Goal: Task Accomplishment & Management: Manage account settings

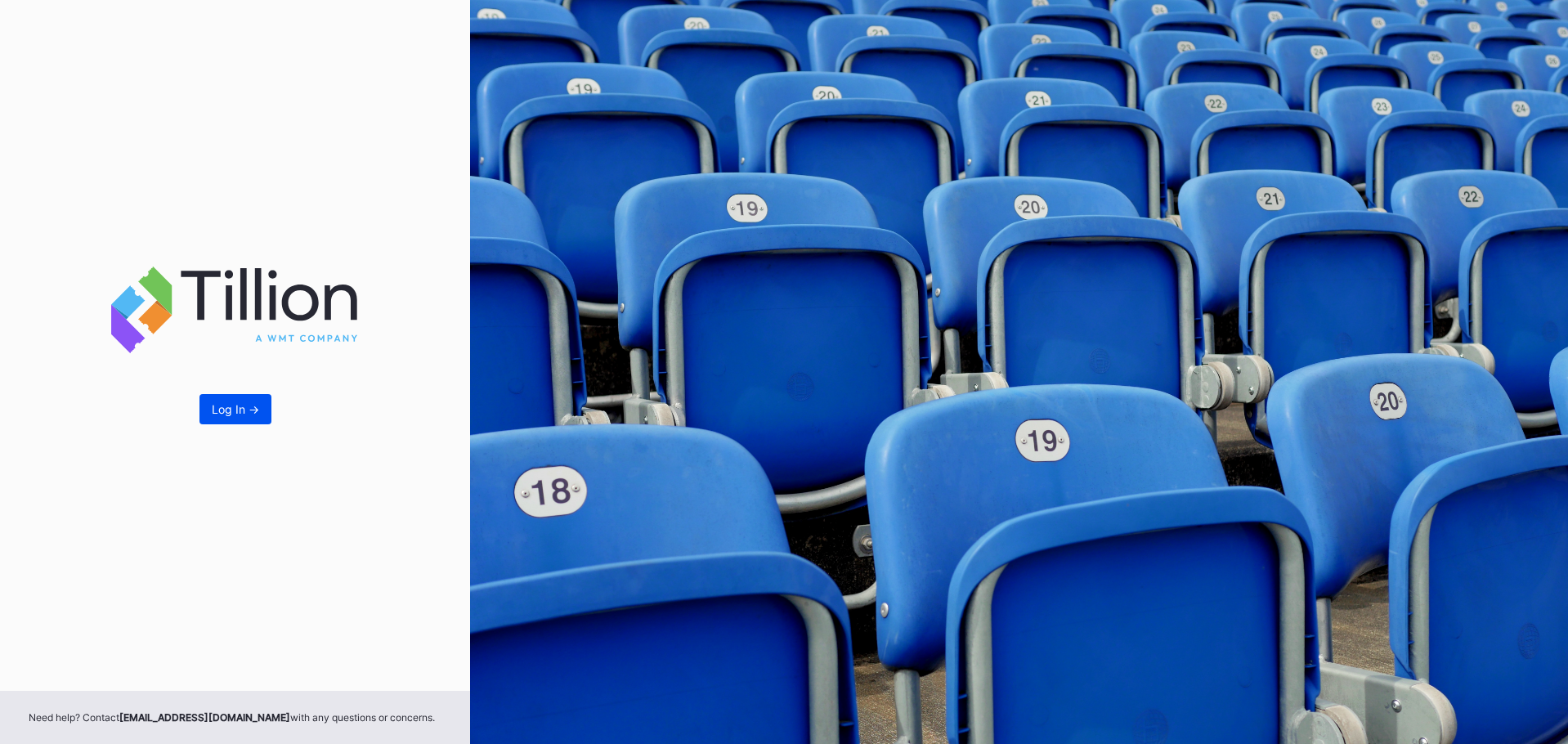
click at [219, 409] on div "Log In ->" at bounding box center [235, 408] width 47 height 14
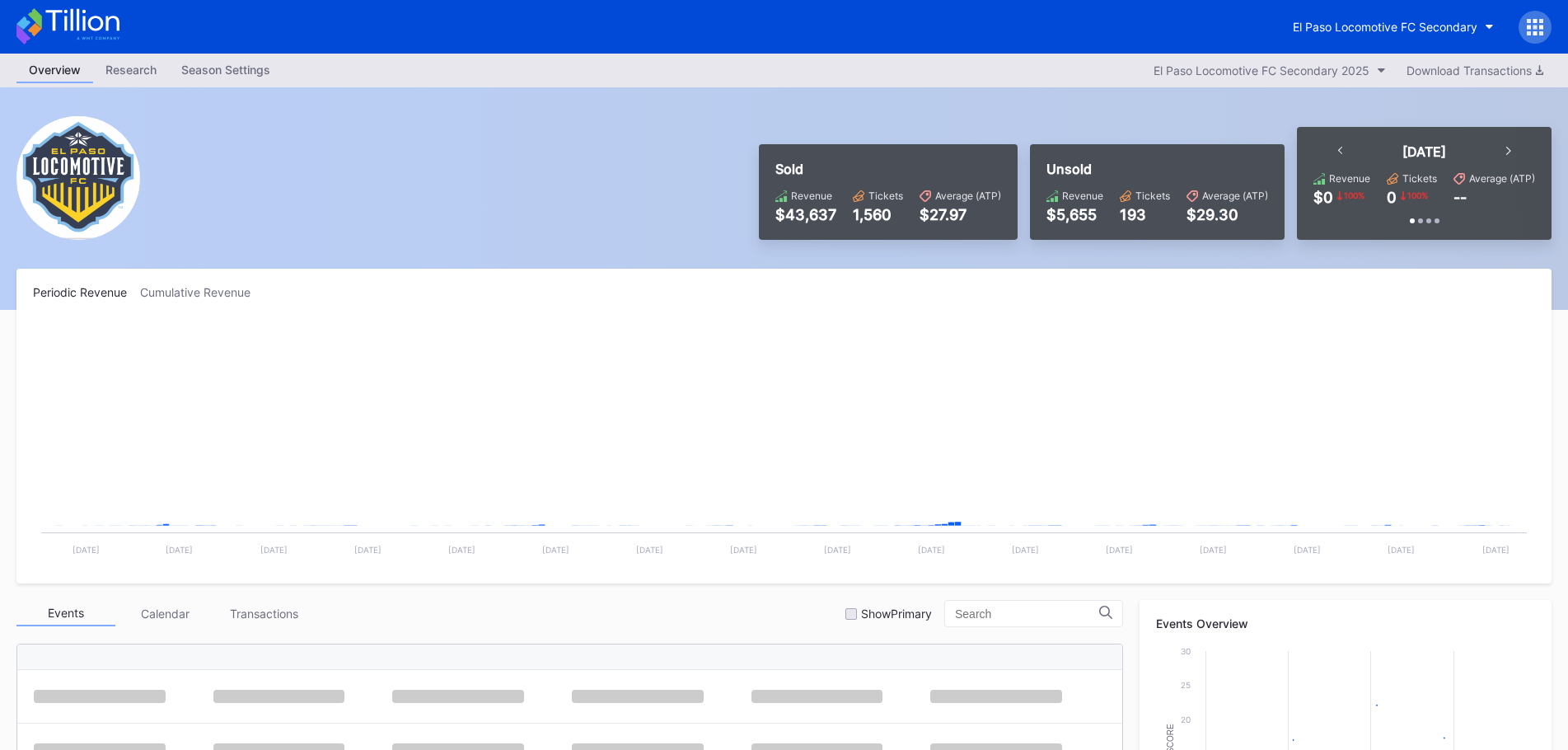
scroll to position [371, 0]
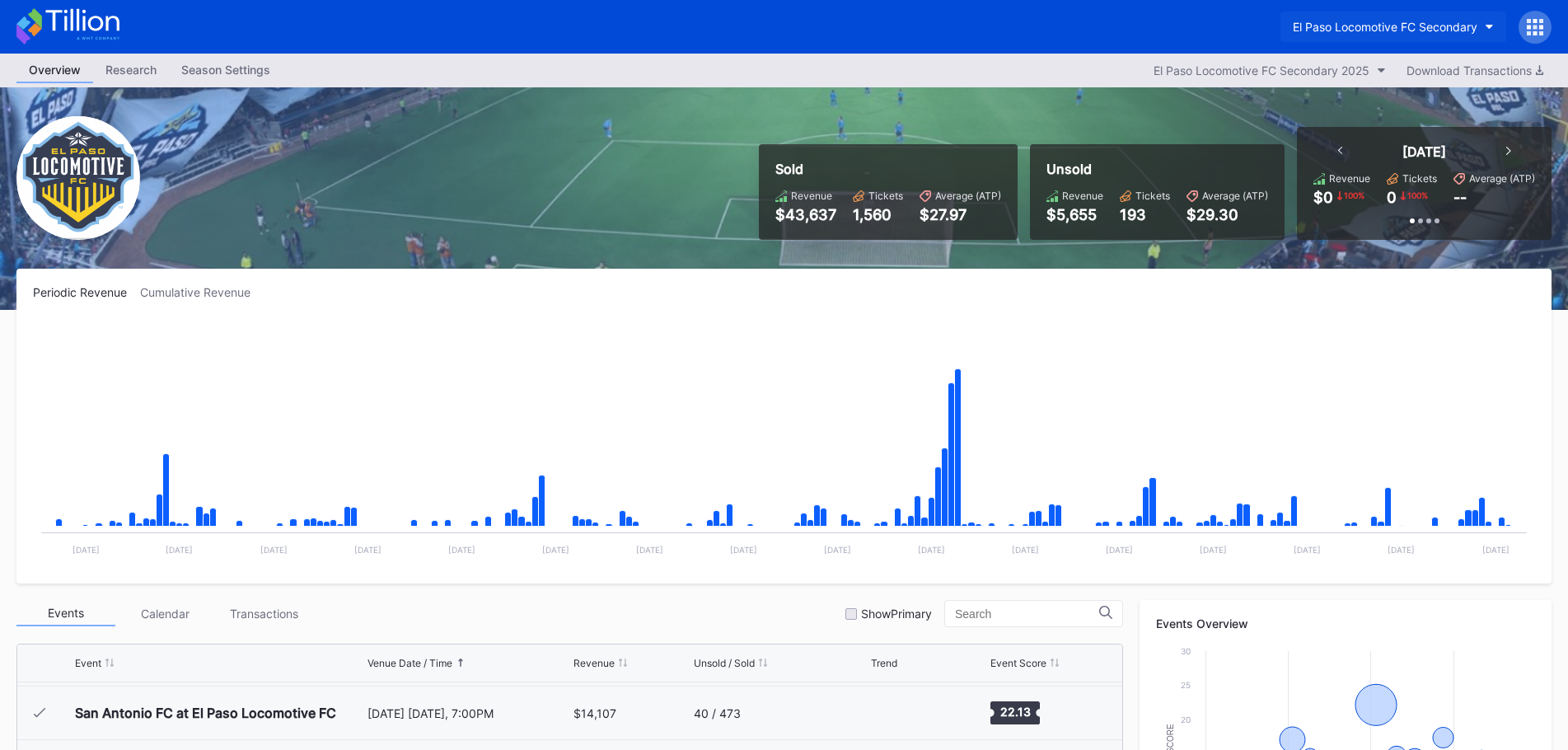
click at [1428, 24] on div "El Paso Locomotive FC Secondary" at bounding box center [1384, 27] width 185 height 14
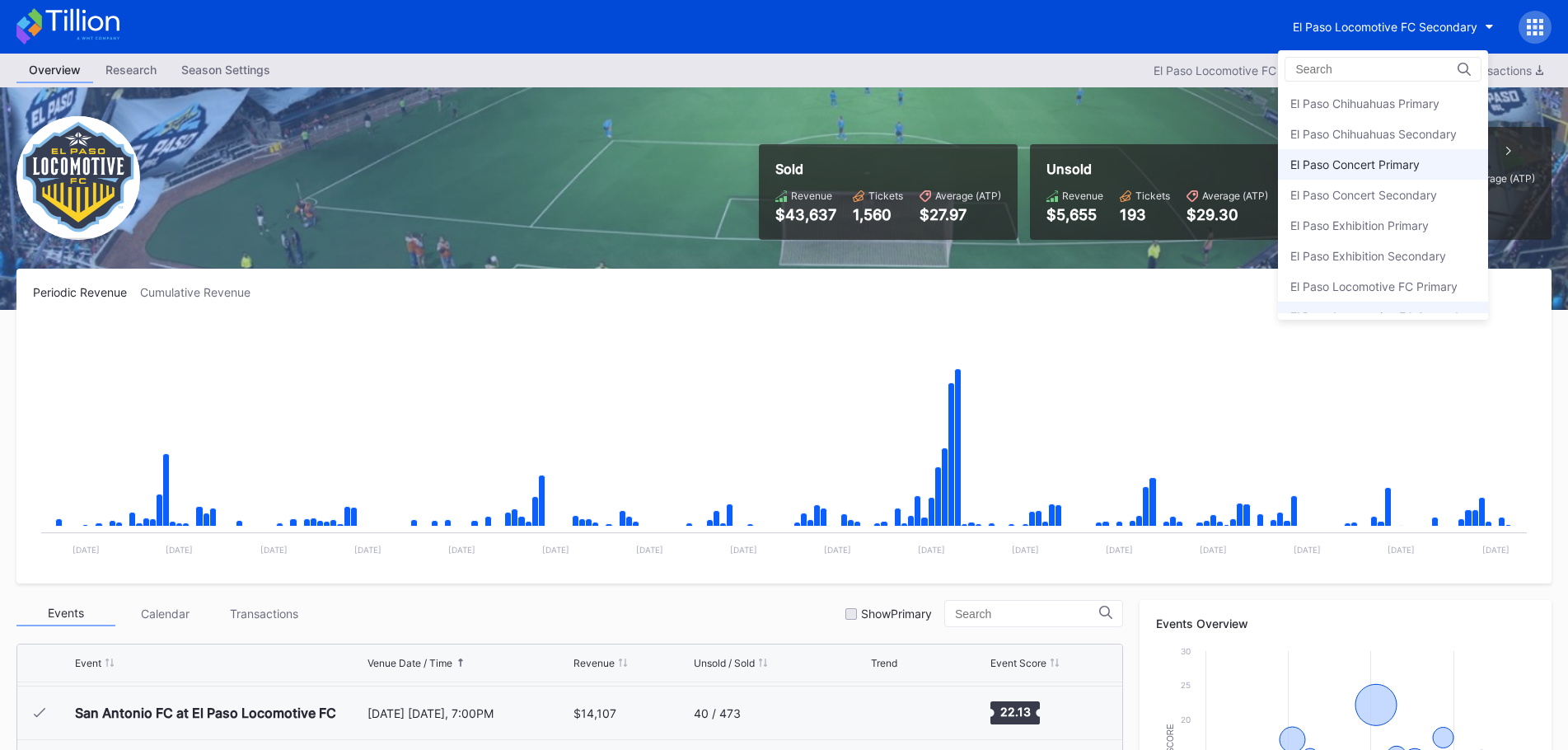
scroll to position [80, 0]
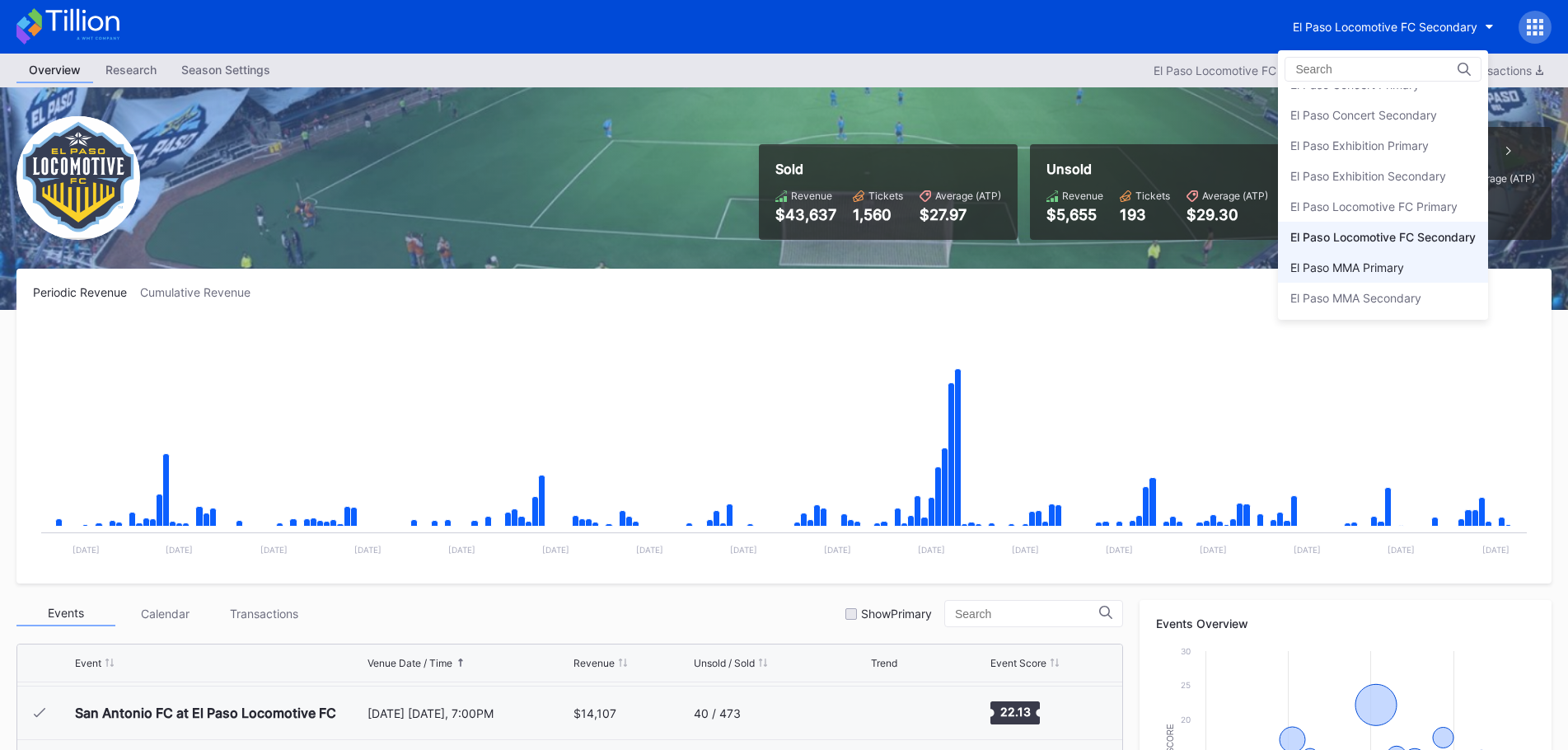
click at [1356, 263] on div "El Paso MMA Primary" at bounding box center [1347, 267] width 114 height 14
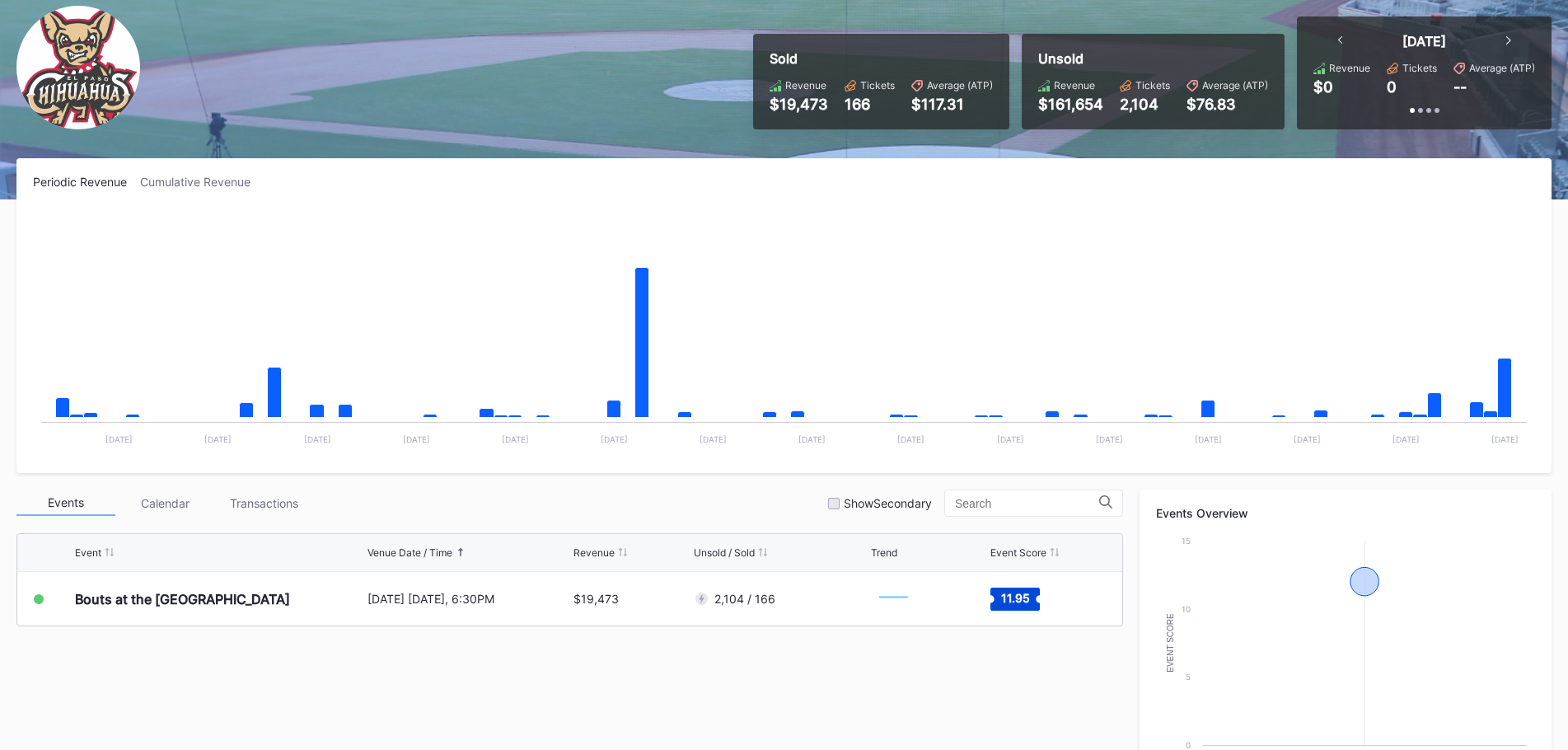
scroll to position [247, 0]
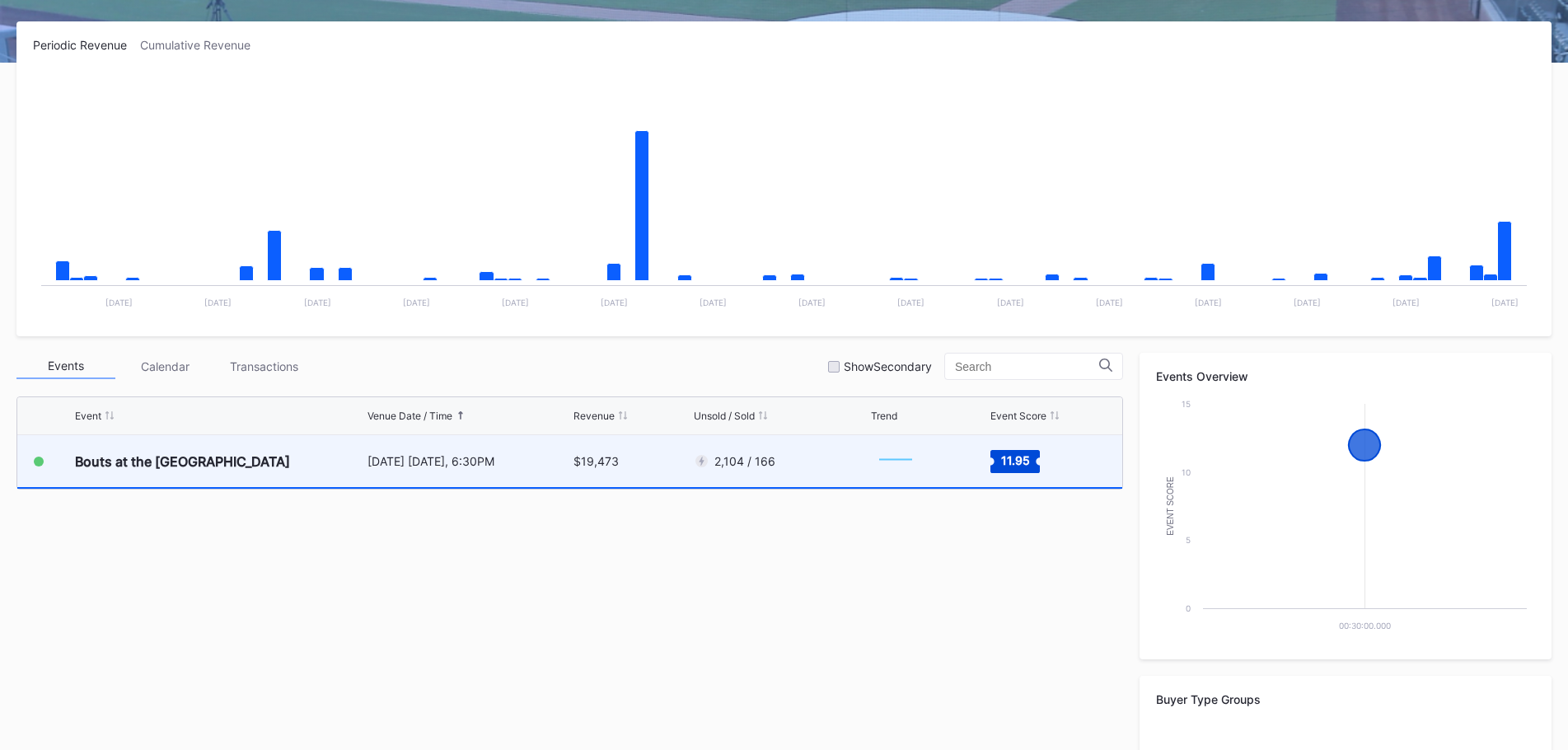
click at [336, 465] on div "Bouts at the [GEOGRAPHIC_DATA]" at bounding box center [219, 461] width 288 height 52
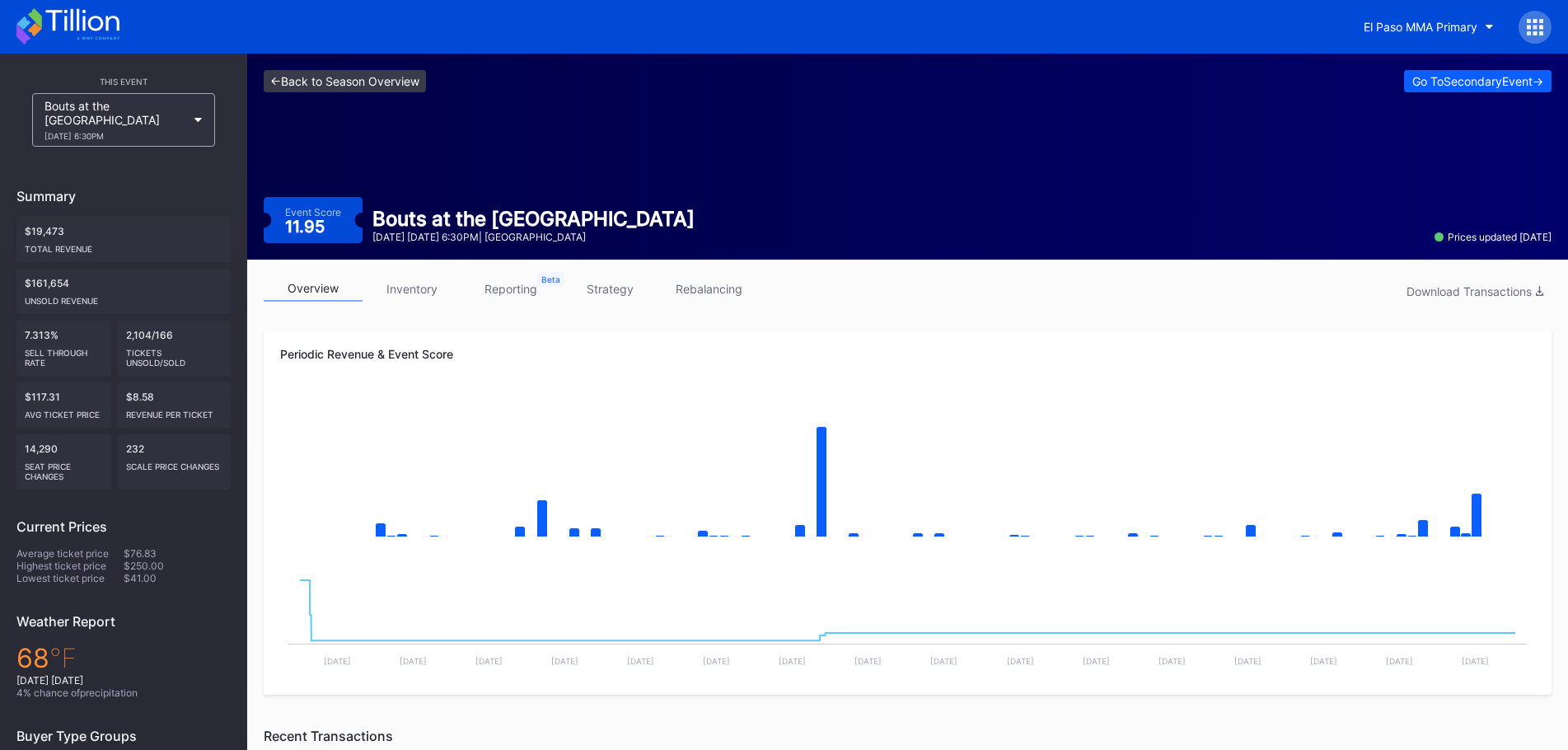
click at [393, 88] on link "<- Back to Season Overview" at bounding box center [344, 81] width 162 height 22
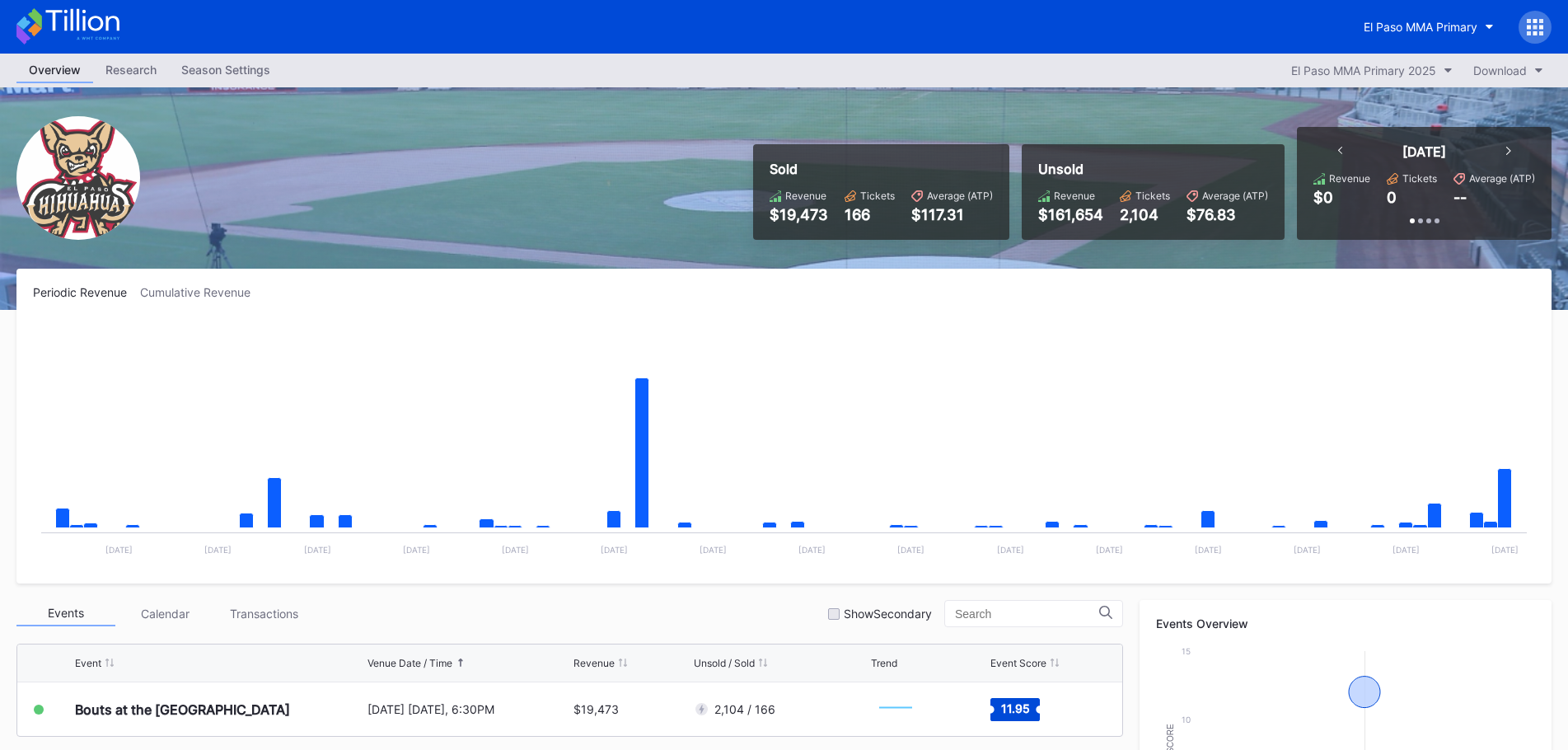
click at [257, 66] on div "Season Settings" at bounding box center [226, 70] width 114 height 24
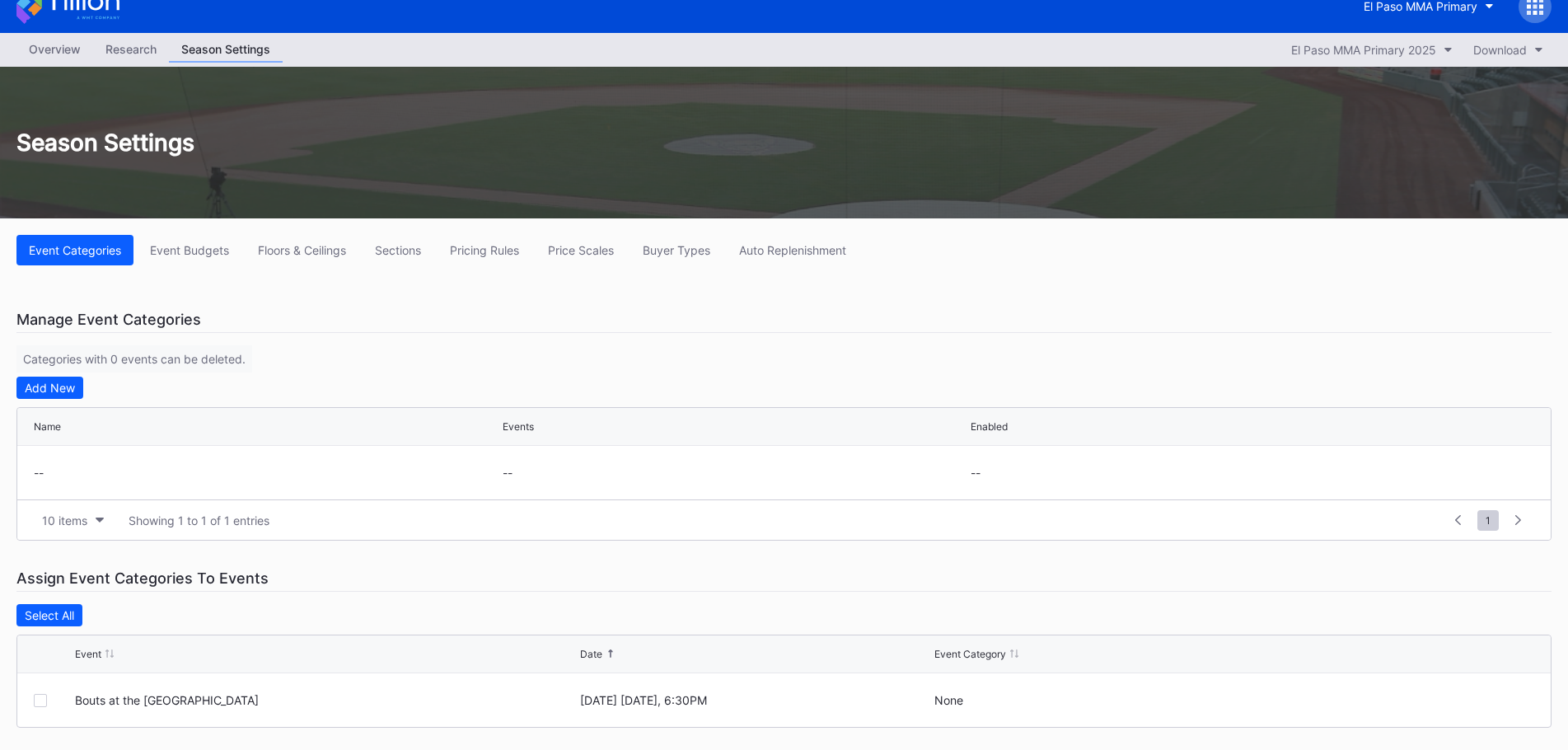
scroll to position [31, 0]
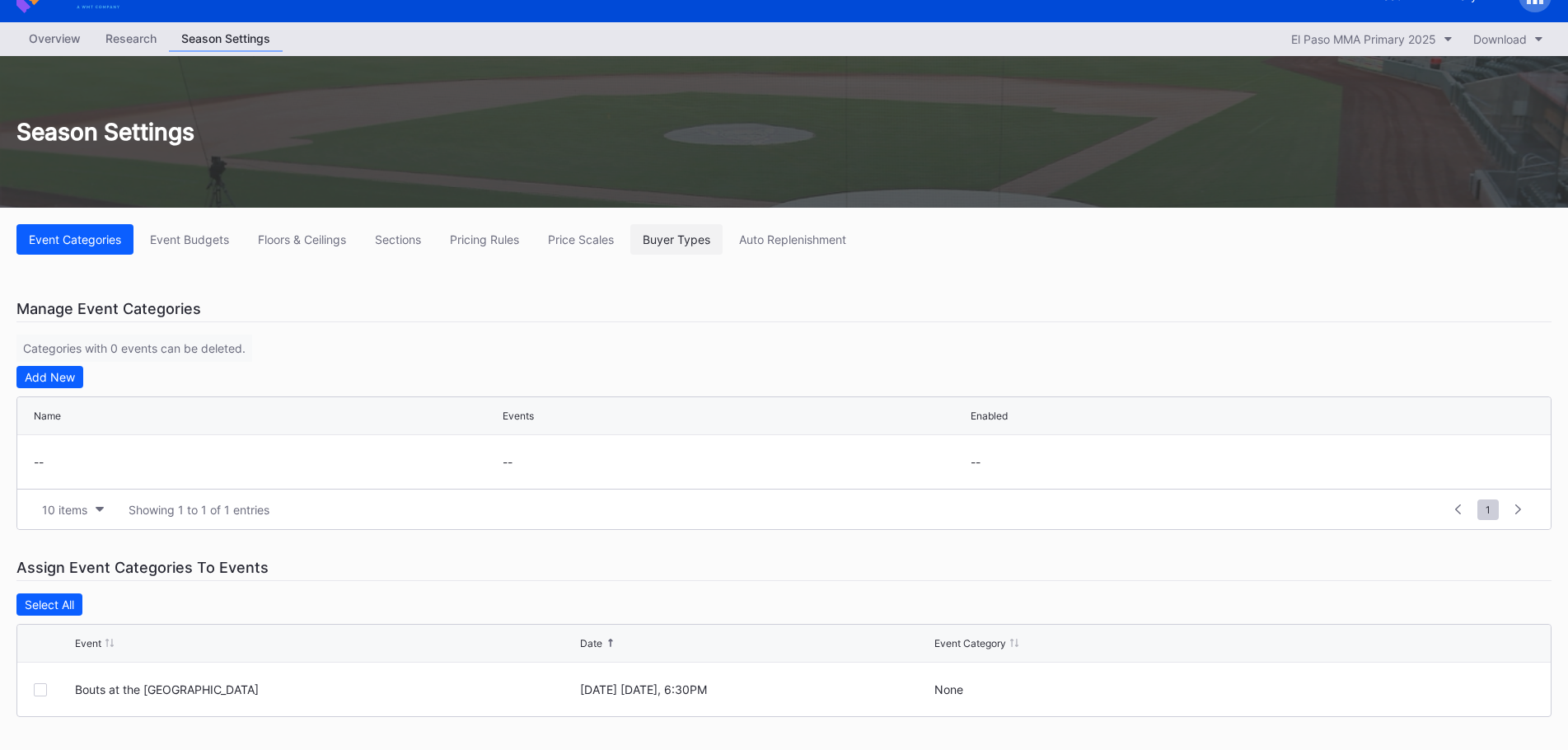
click at [694, 237] on div "Buyer Types" at bounding box center [677, 239] width 68 height 14
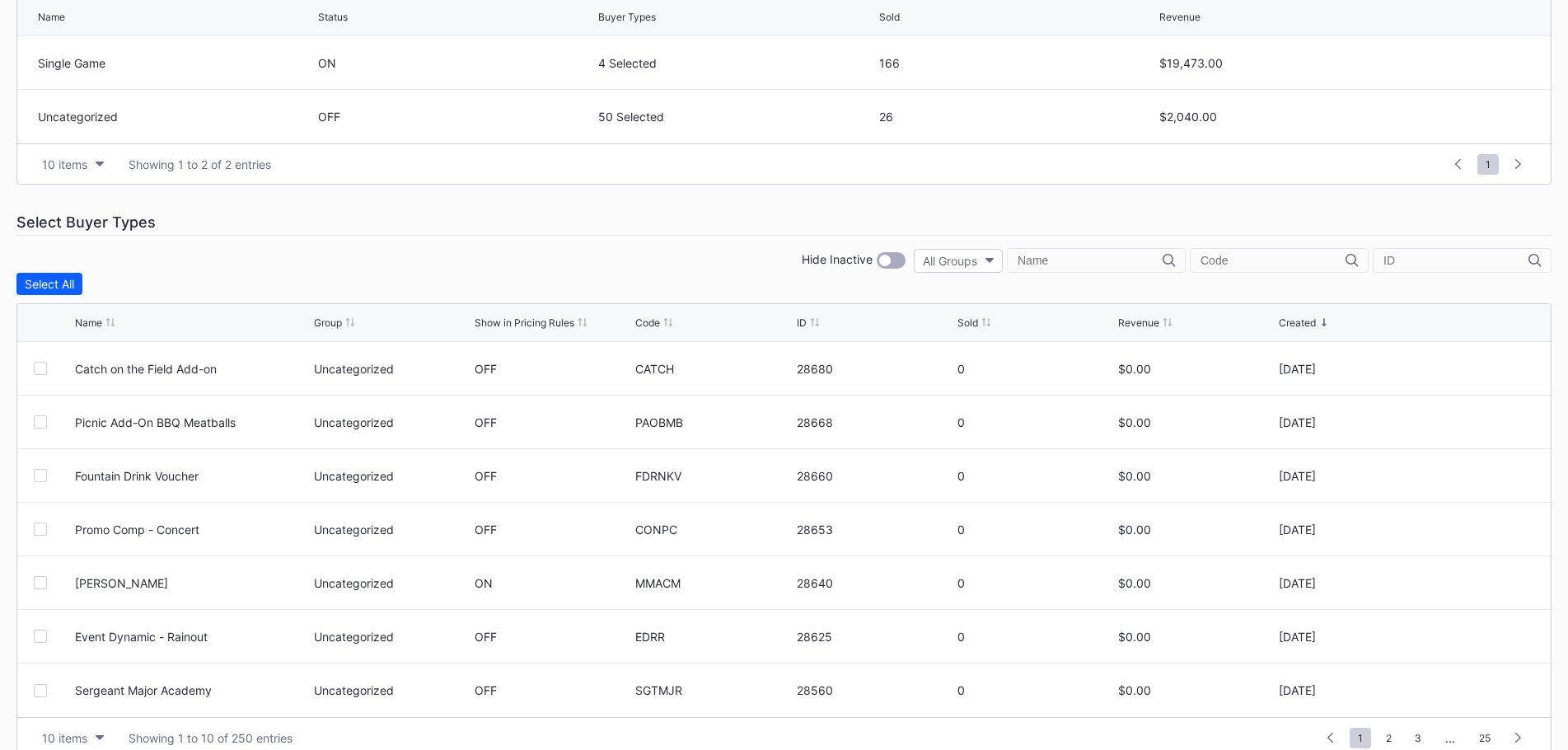
scroll to position [482, 0]
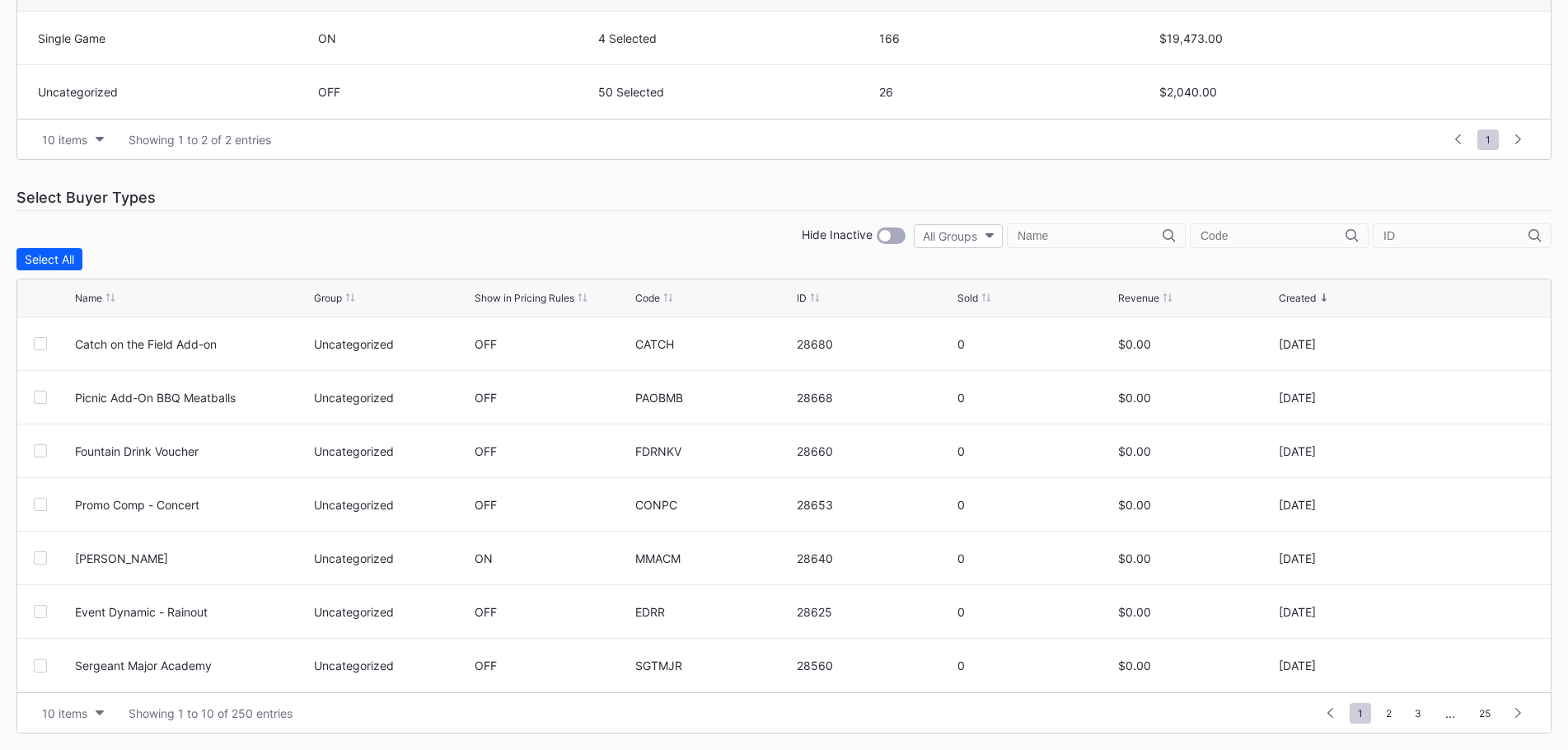
click at [1298, 236] on input "text" at bounding box center [1272, 235] width 145 height 13
paste input "• MMAJOF"
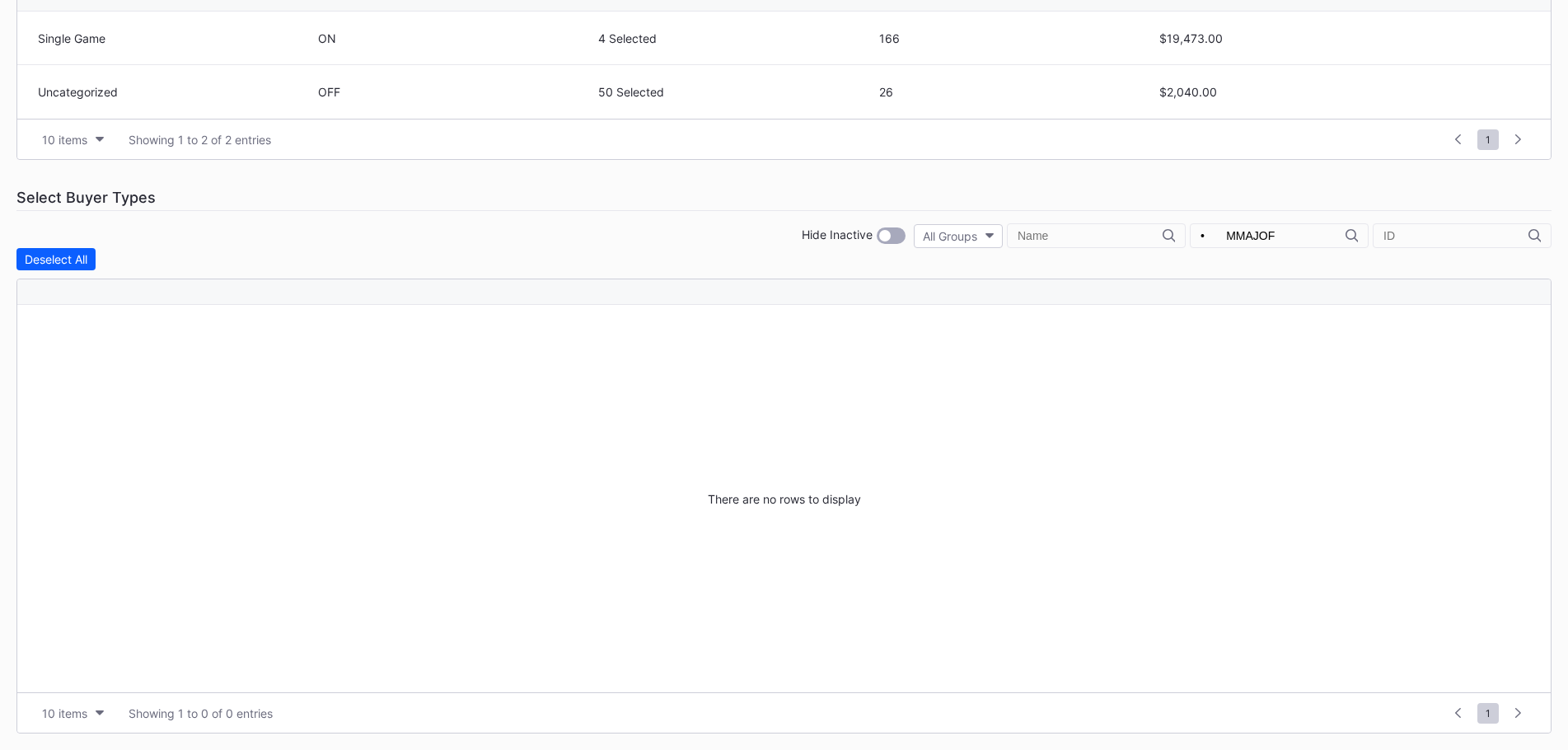
scroll to position [0, 0]
type input "• MMAJOF"
click at [905, 229] on div at bounding box center [890, 236] width 28 height 17
click at [1314, 238] on input "• MMAJOF" at bounding box center [1272, 235] width 145 height 13
click at [1352, 239] on icon at bounding box center [1350, 235] width 12 height 13
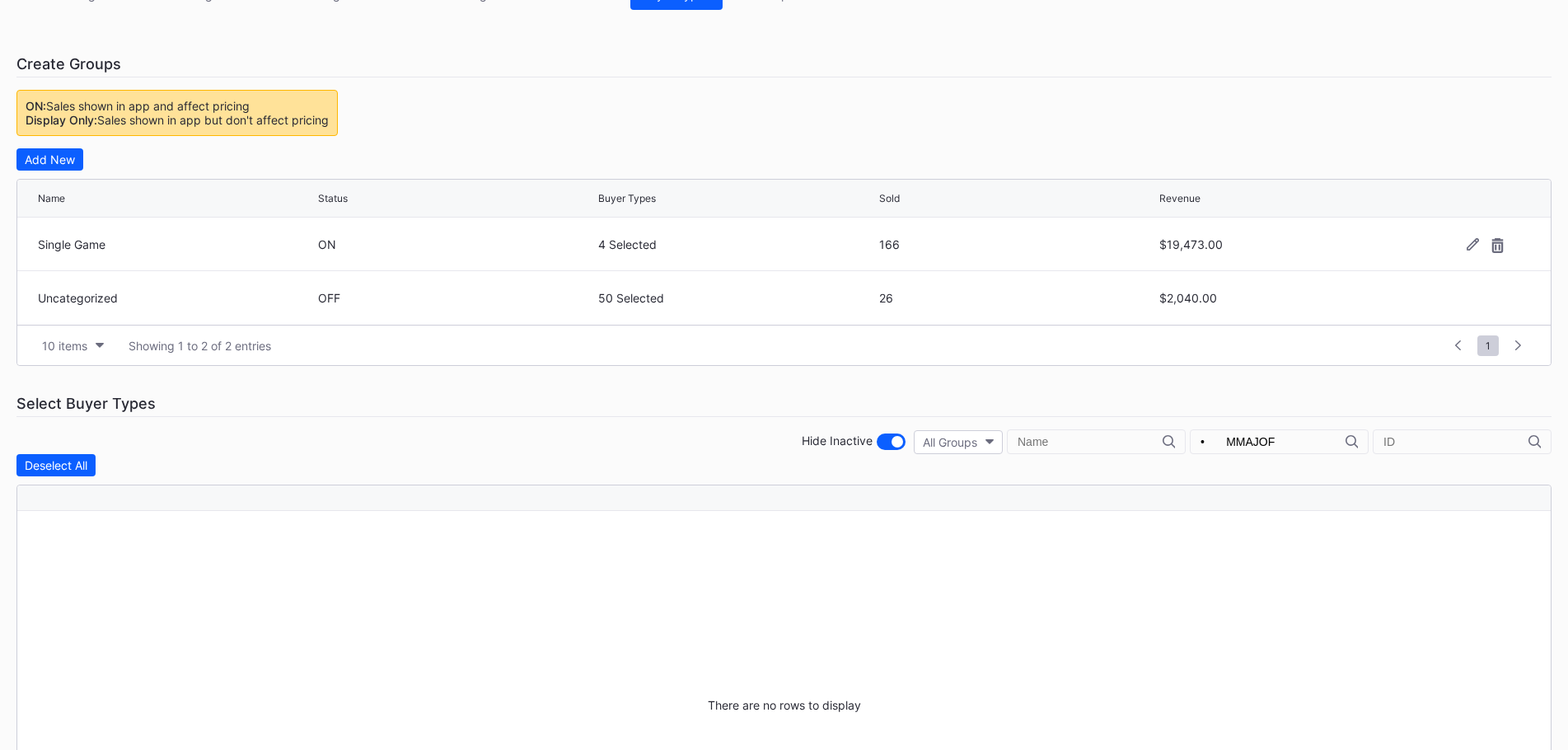
scroll to position [70, 0]
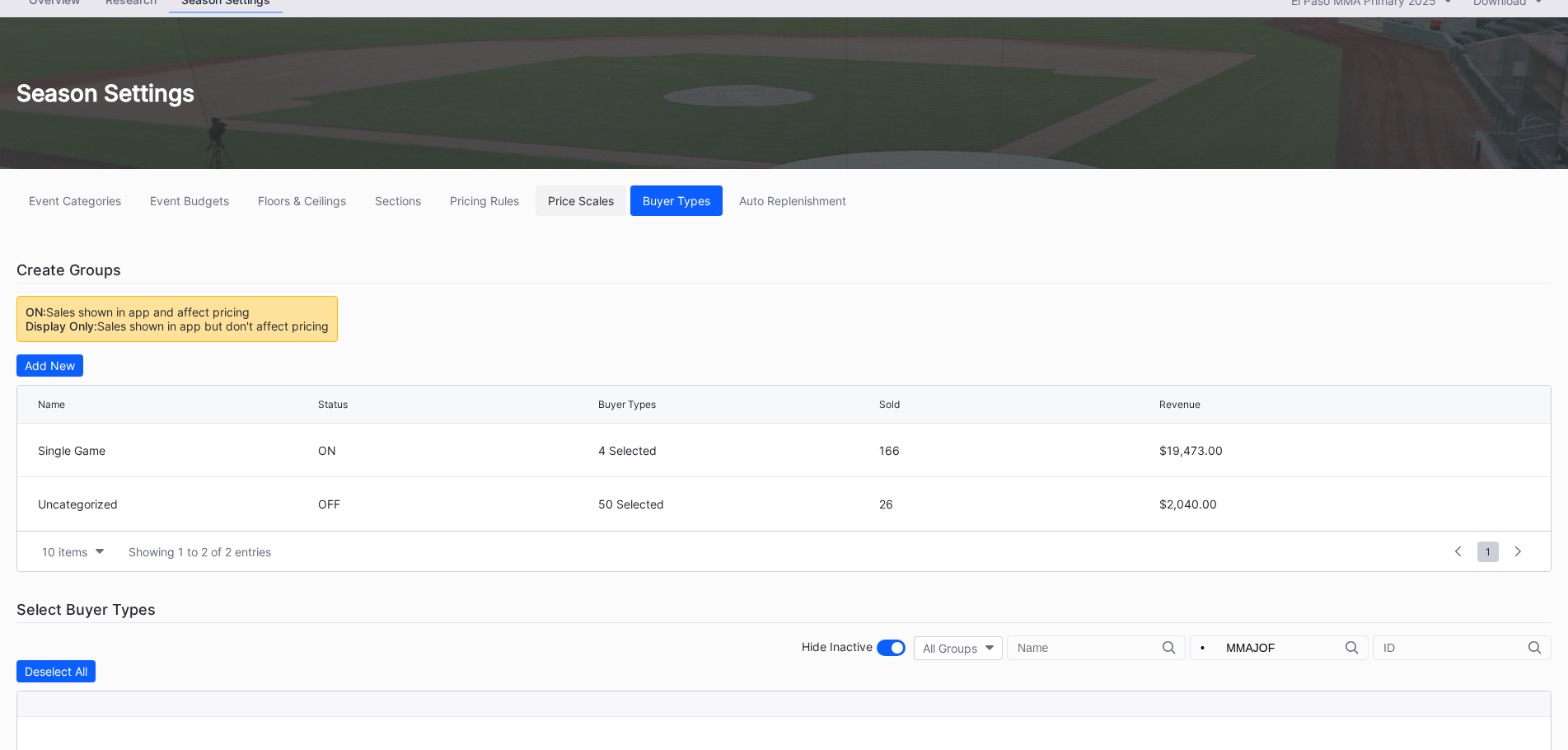
click at [609, 197] on div "Price Scales" at bounding box center [581, 200] width 66 height 14
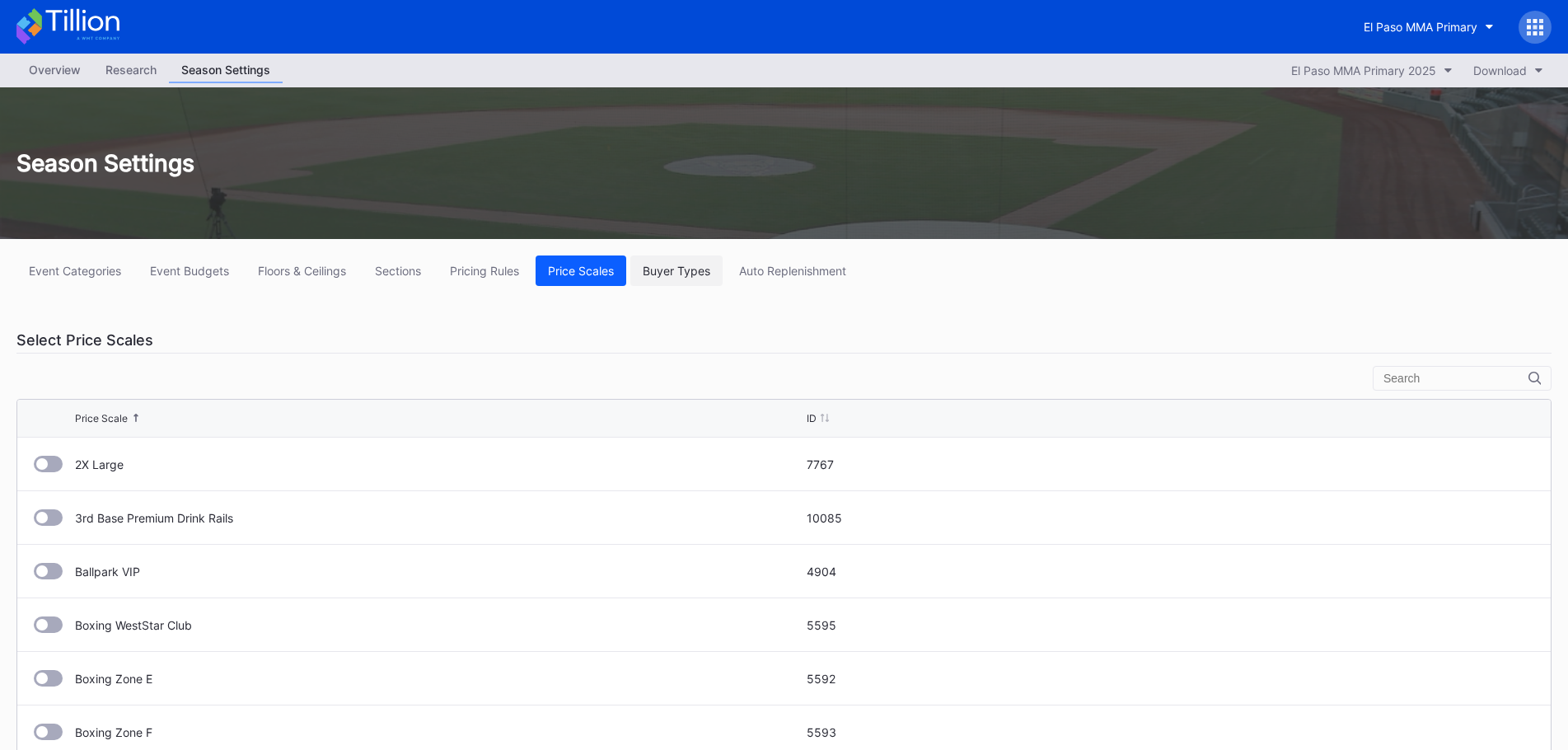
click at [670, 269] on div "Buyer Types" at bounding box center [677, 270] width 68 height 14
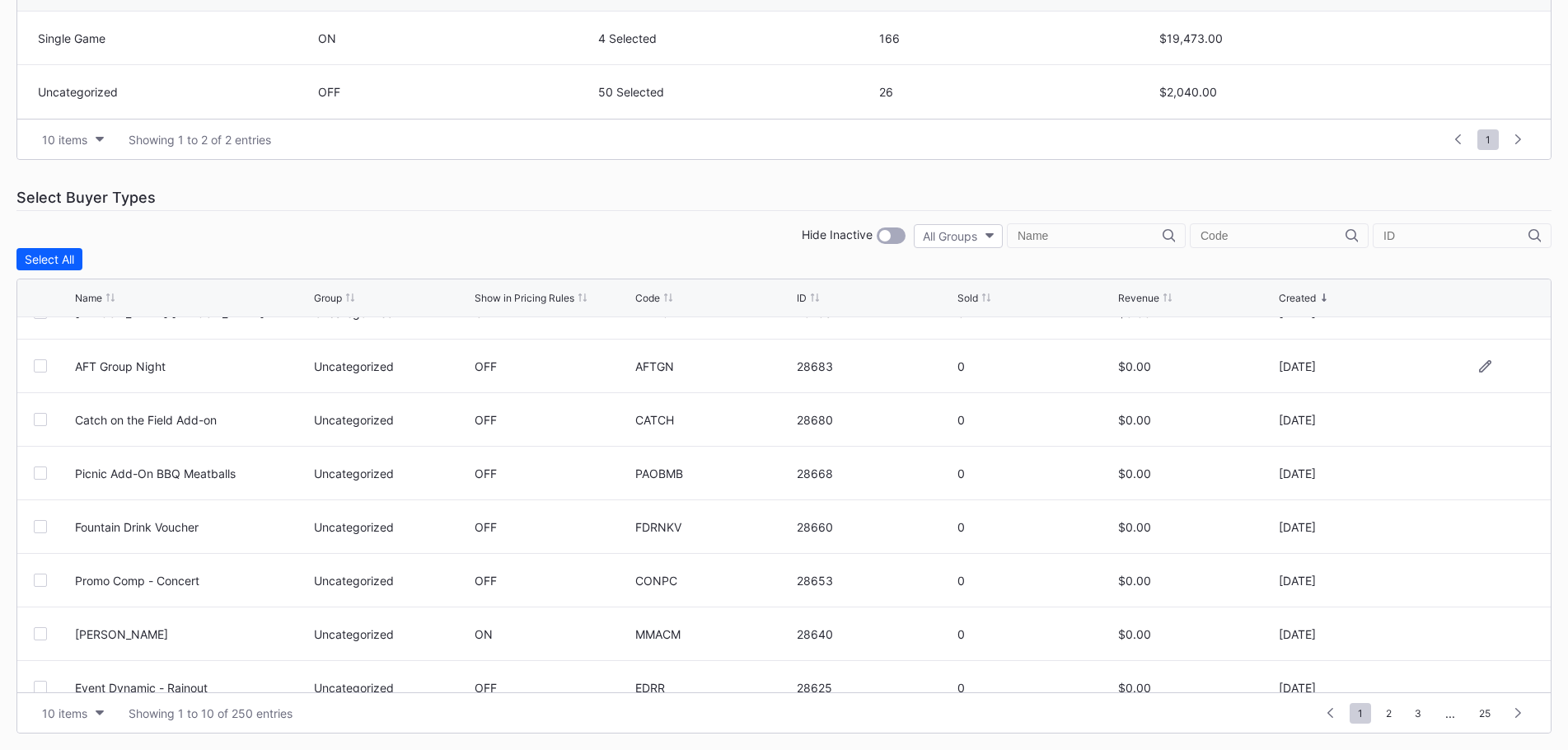
scroll to position [161, 0]
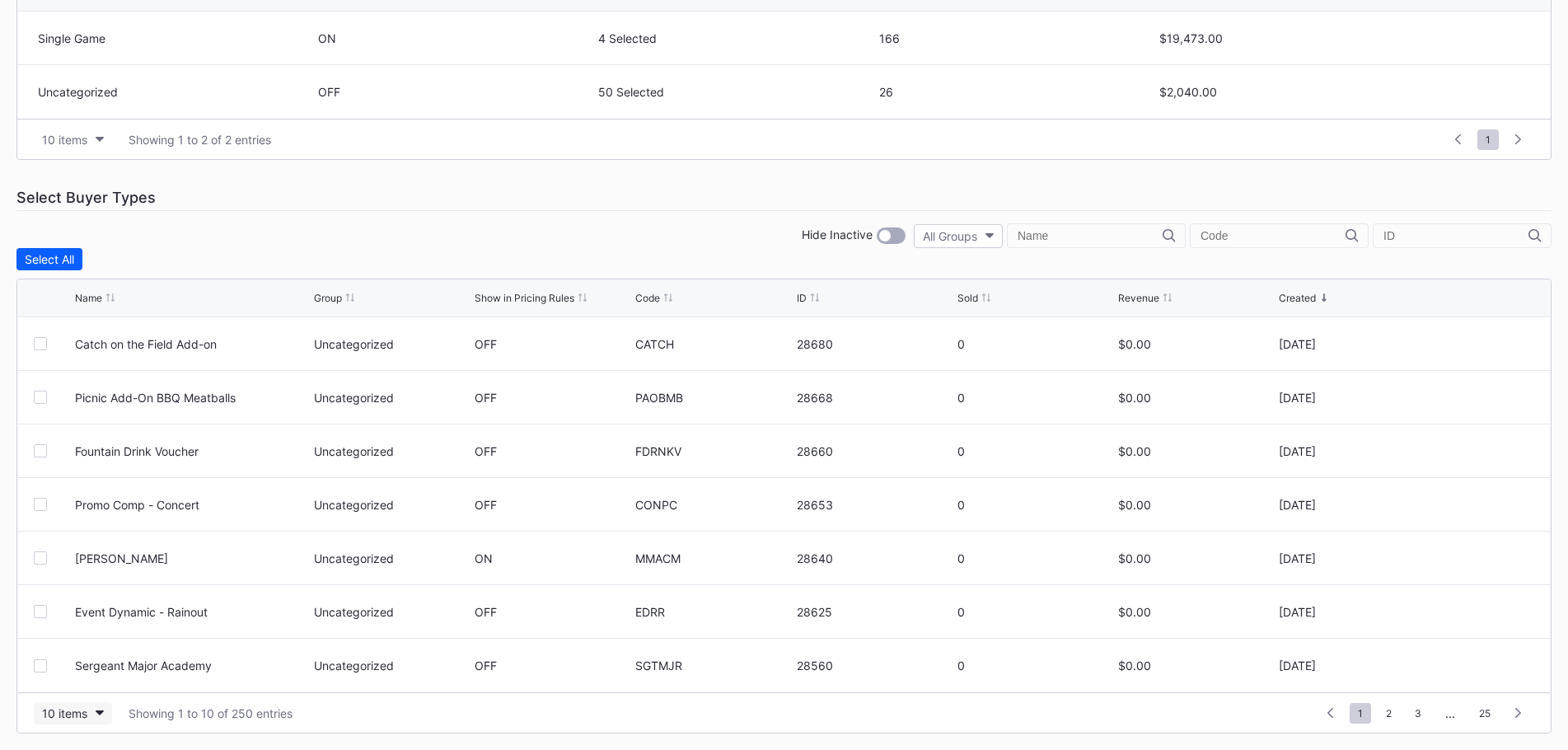
click at [103, 710] on icon "button" at bounding box center [99, 711] width 8 height 5
click at [93, 677] on div "200 items" at bounding box center [73, 671] width 53 height 14
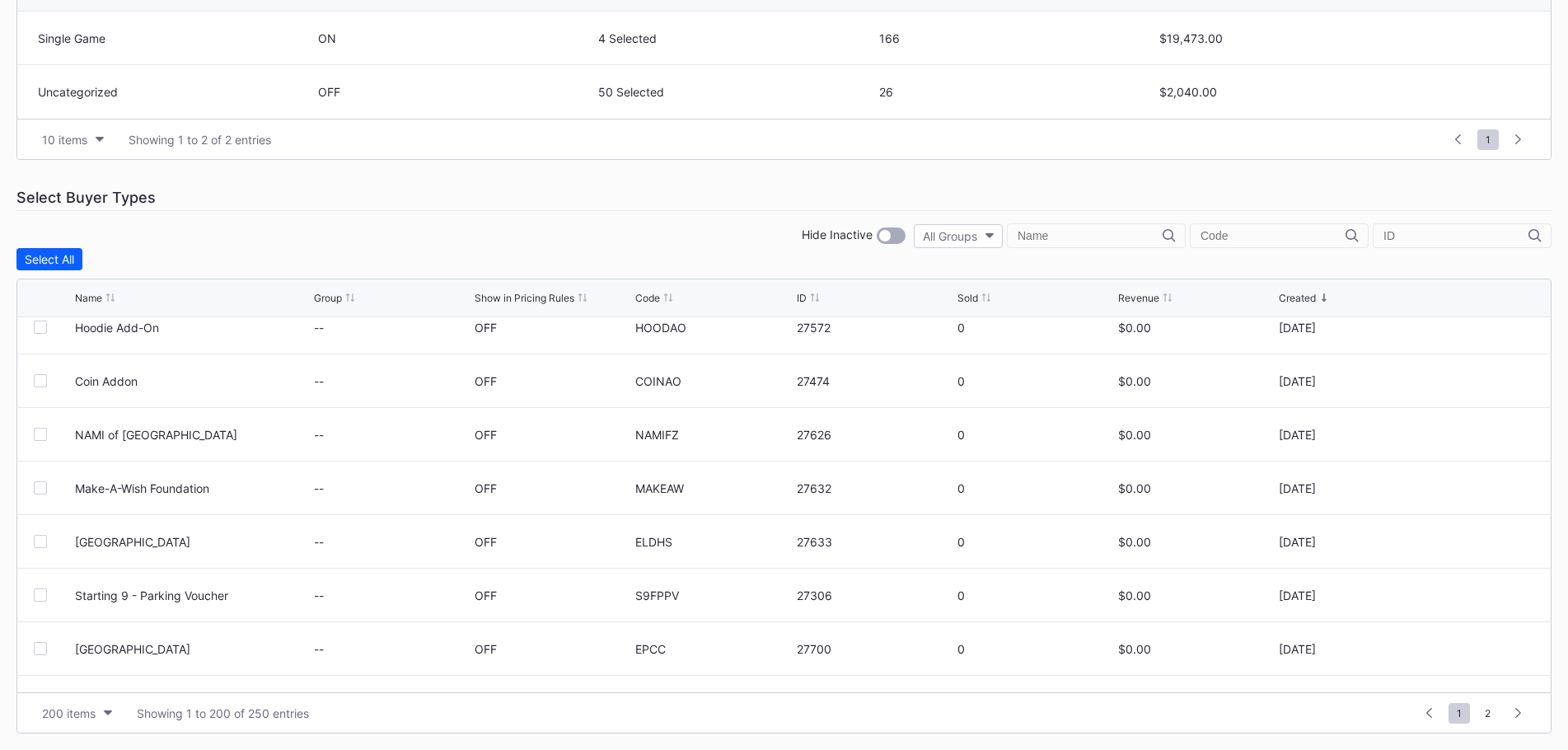
click at [1239, 237] on input "text" at bounding box center [1272, 235] width 145 height 13
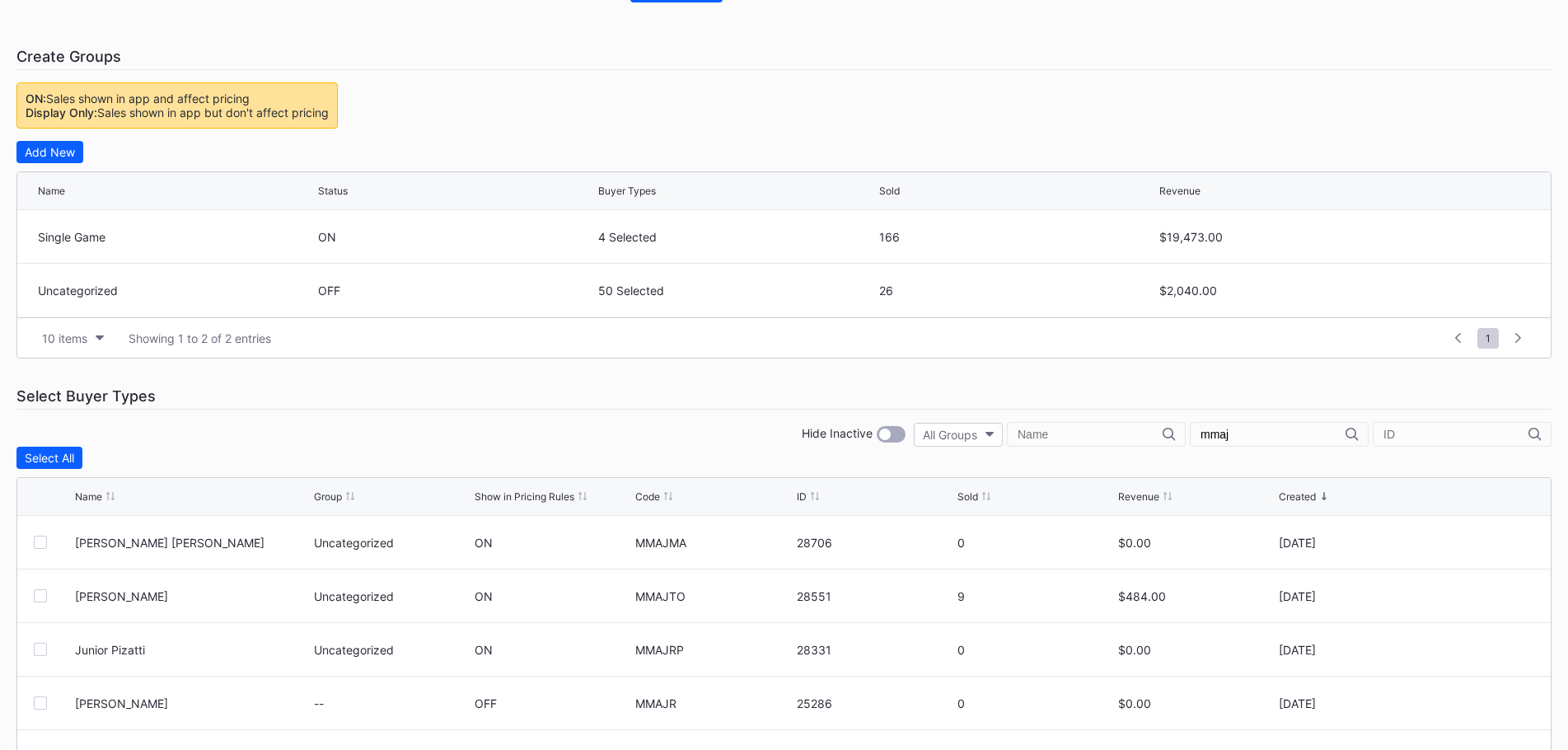
scroll to position [0, 0]
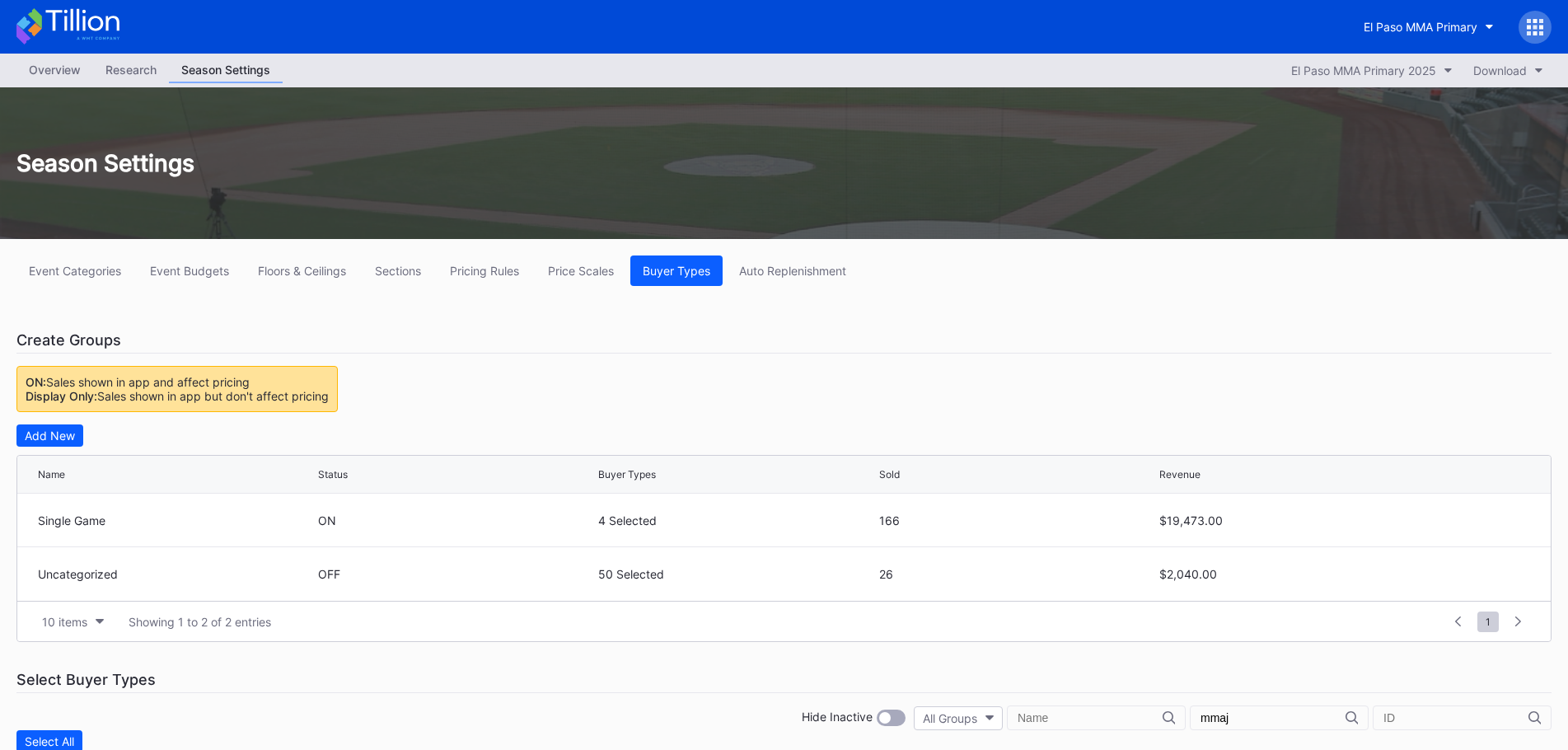
type input "mmaj"
click at [1538, 28] on icon at bounding box center [1535, 28] width 17 height 17
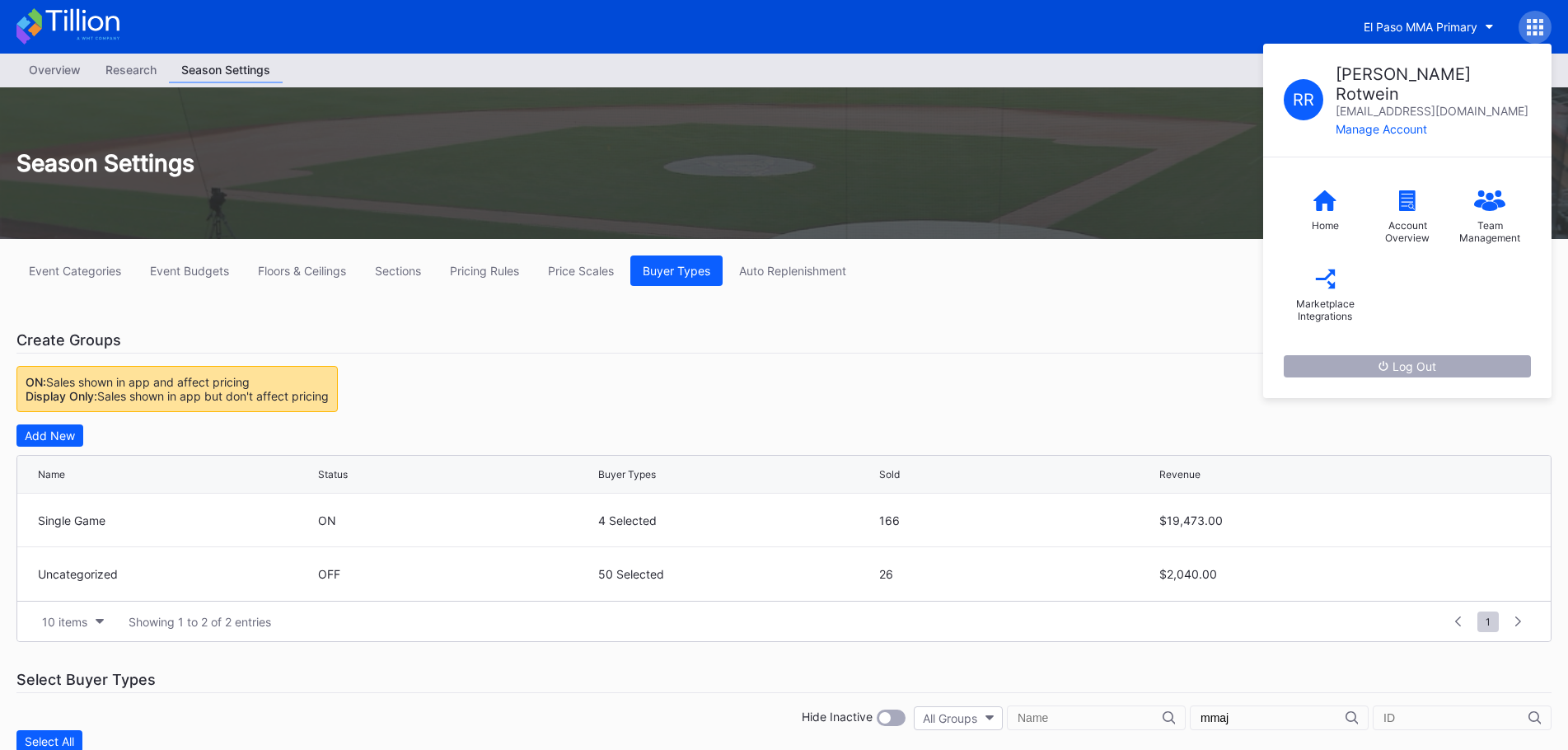
click at [1445, 355] on button "Log Out" at bounding box center [1406, 366] width 247 height 22
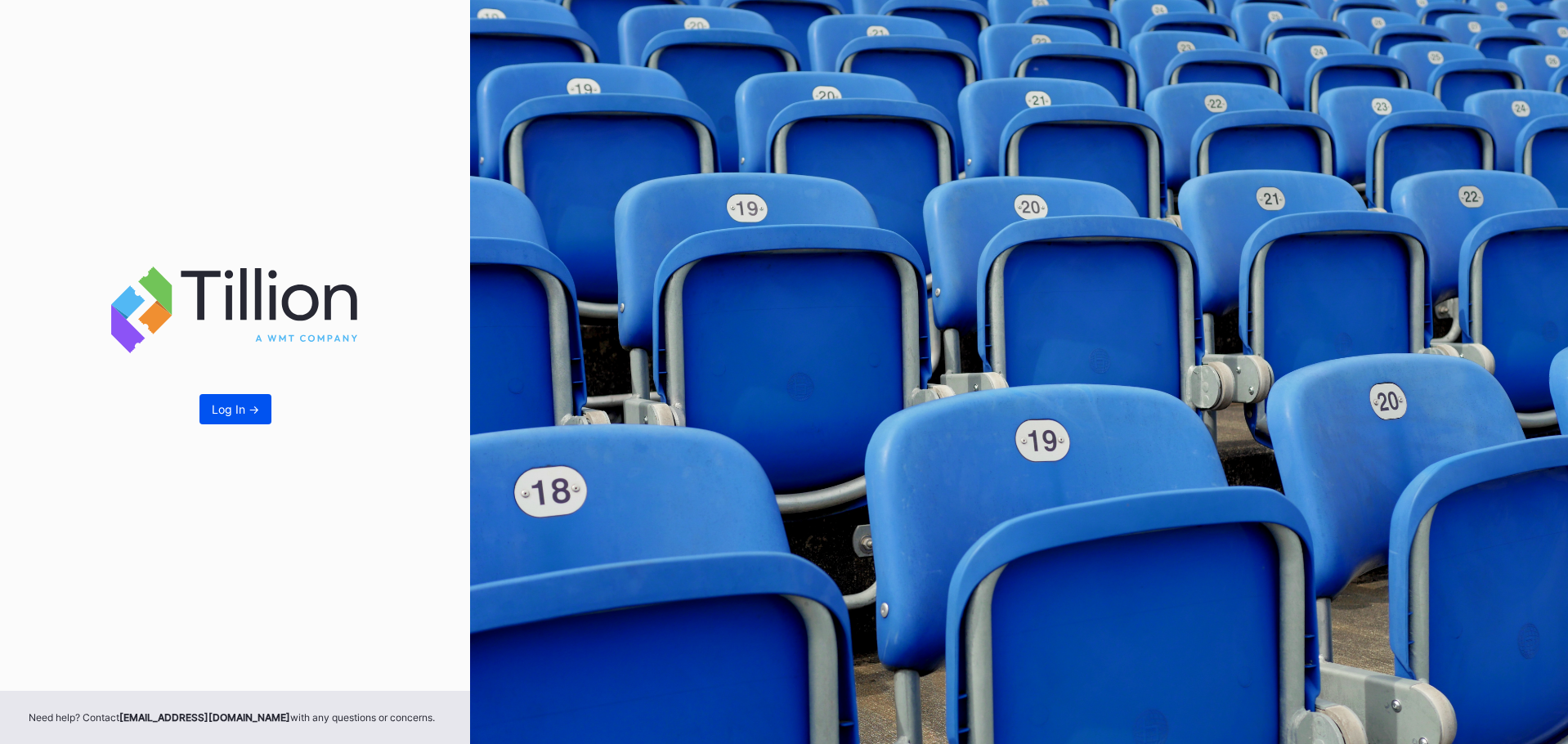
click at [220, 400] on button "Log In ->" at bounding box center [235, 409] width 72 height 30
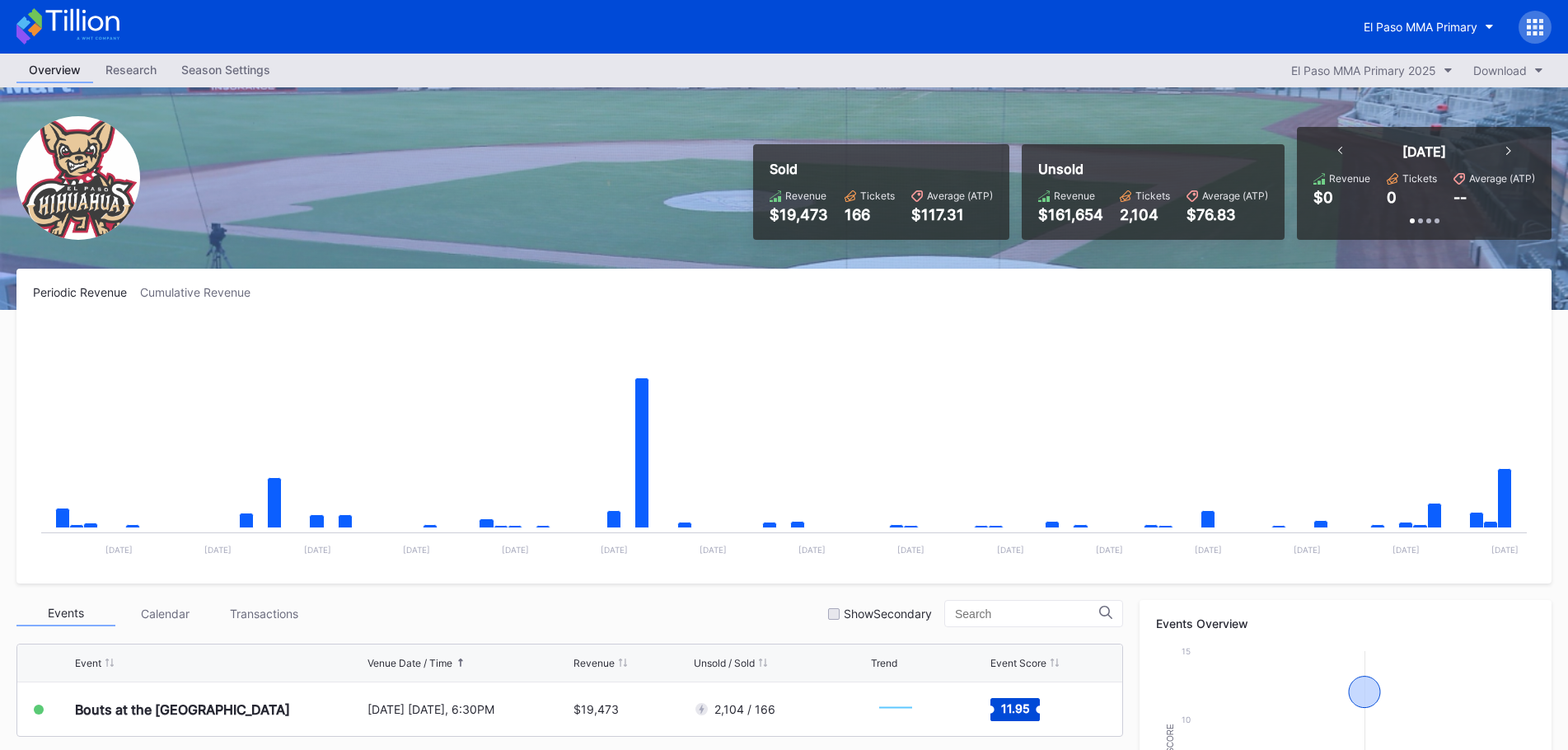
click at [259, 66] on div "Season Settings" at bounding box center [226, 70] width 114 height 24
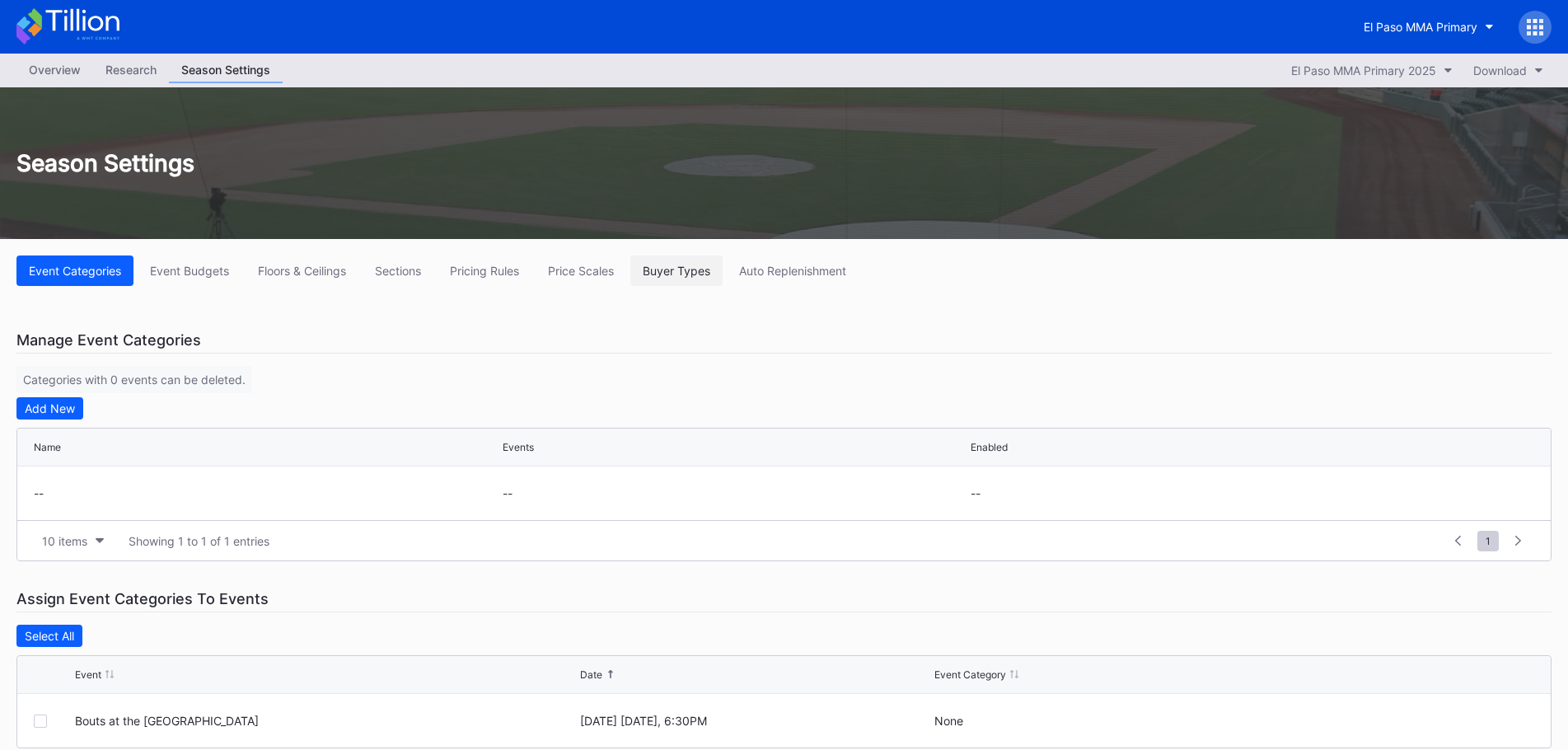
click at [666, 275] on div "Buyer Types" at bounding box center [677, 270] width 68 height 14
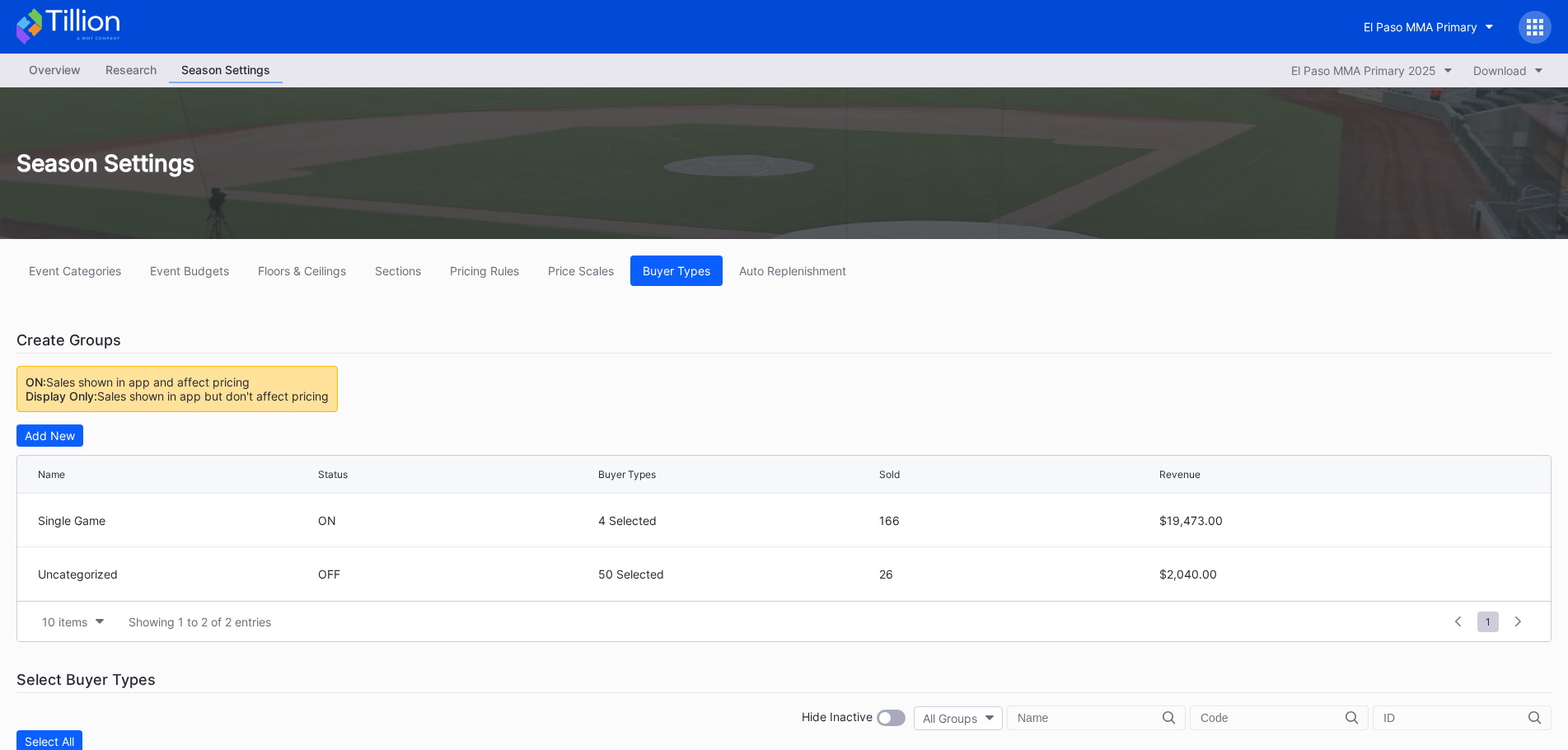
scroll to position [330, 0]
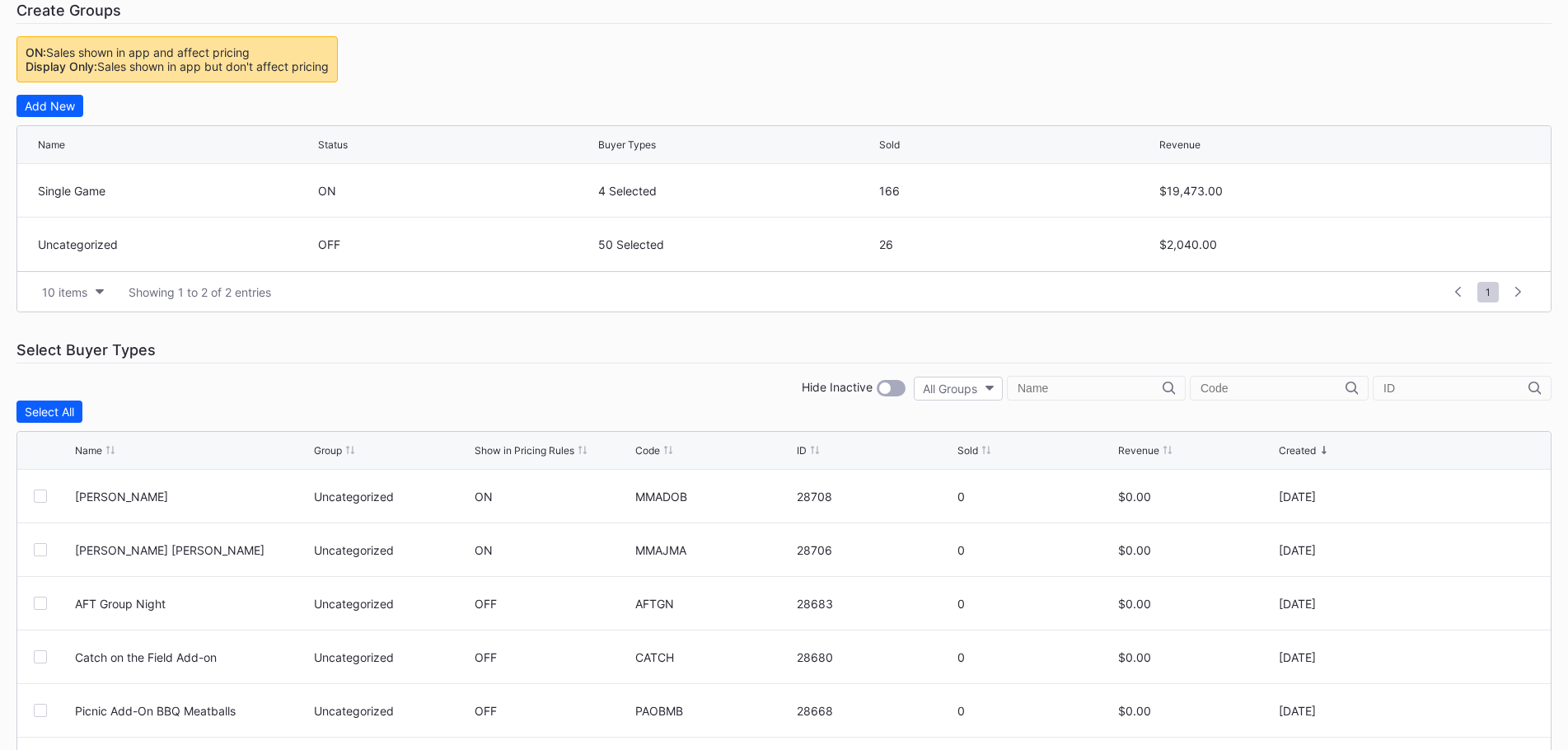
click at [1211, 381] on input "text" at bounding box center [1272, 387] width 145 height 13
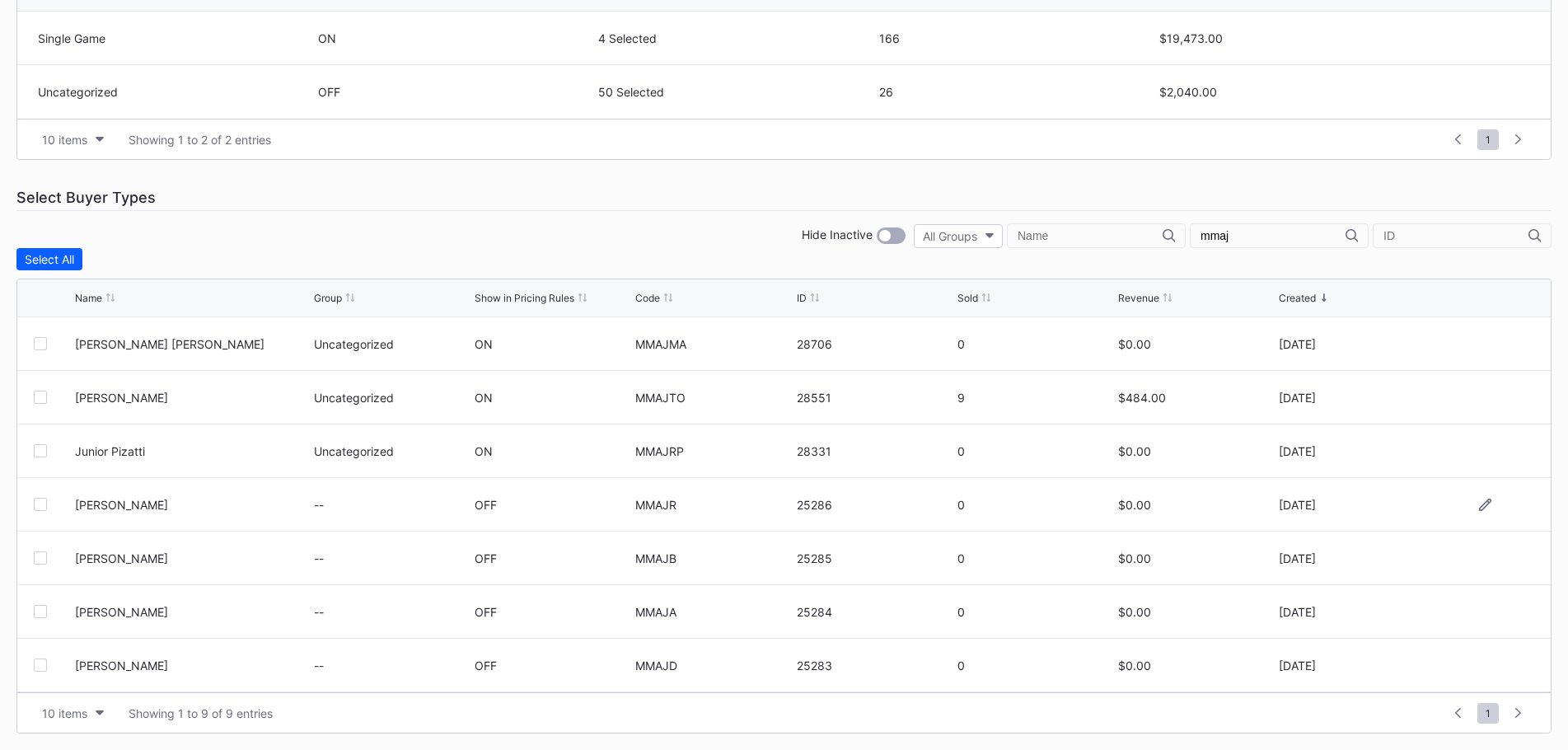
scroll to position [107, 0]
type input "mmaj"
click at [886, 235] on div "Hide Inactive" at bounding box center [853, 236] width 104 height 17
click at [890, 237] on div at bounding box center [884, 235] width 12 height 12
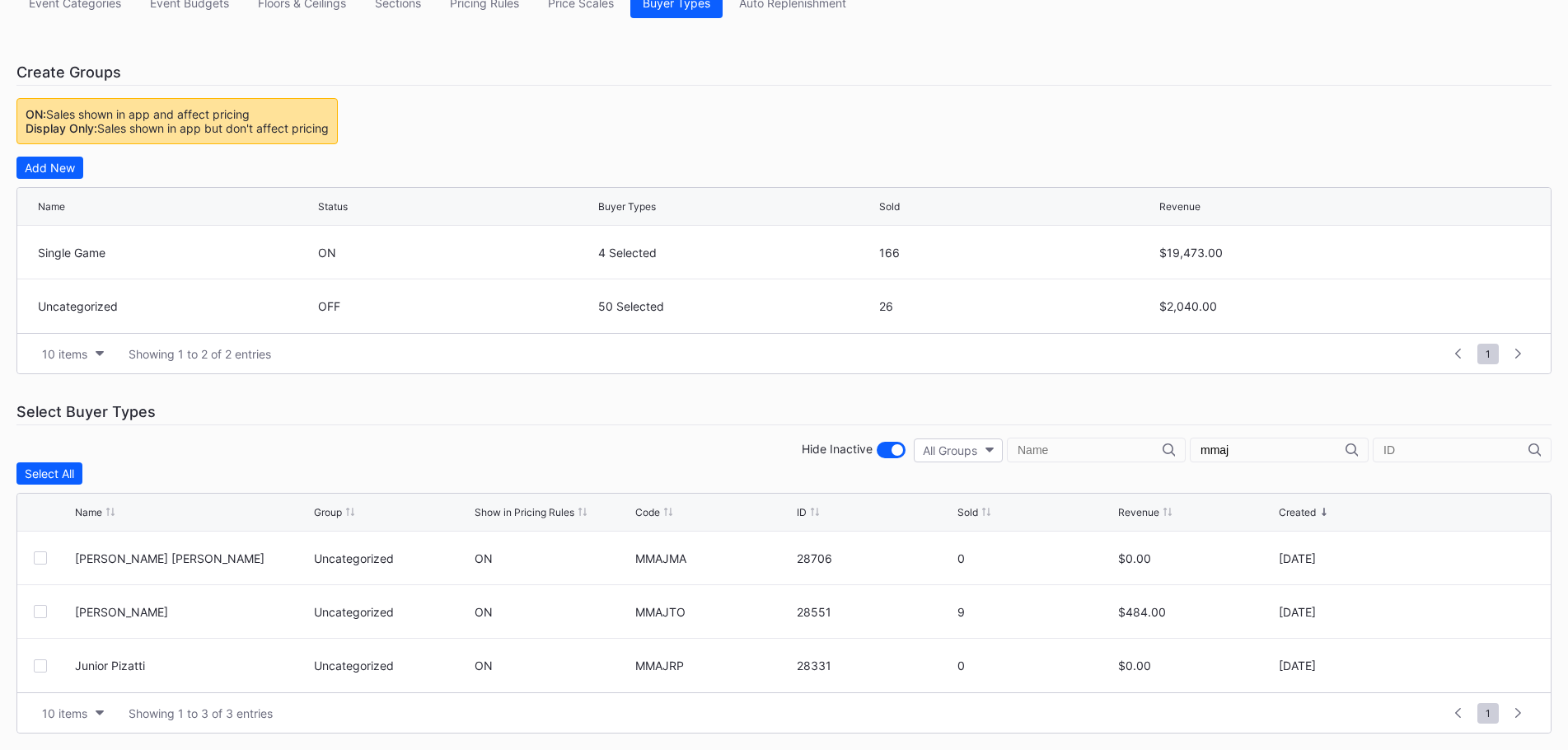
scroll to position [0, 0]
click at [895, 445] on div at bounding box center [890, 450] width 28 height 17
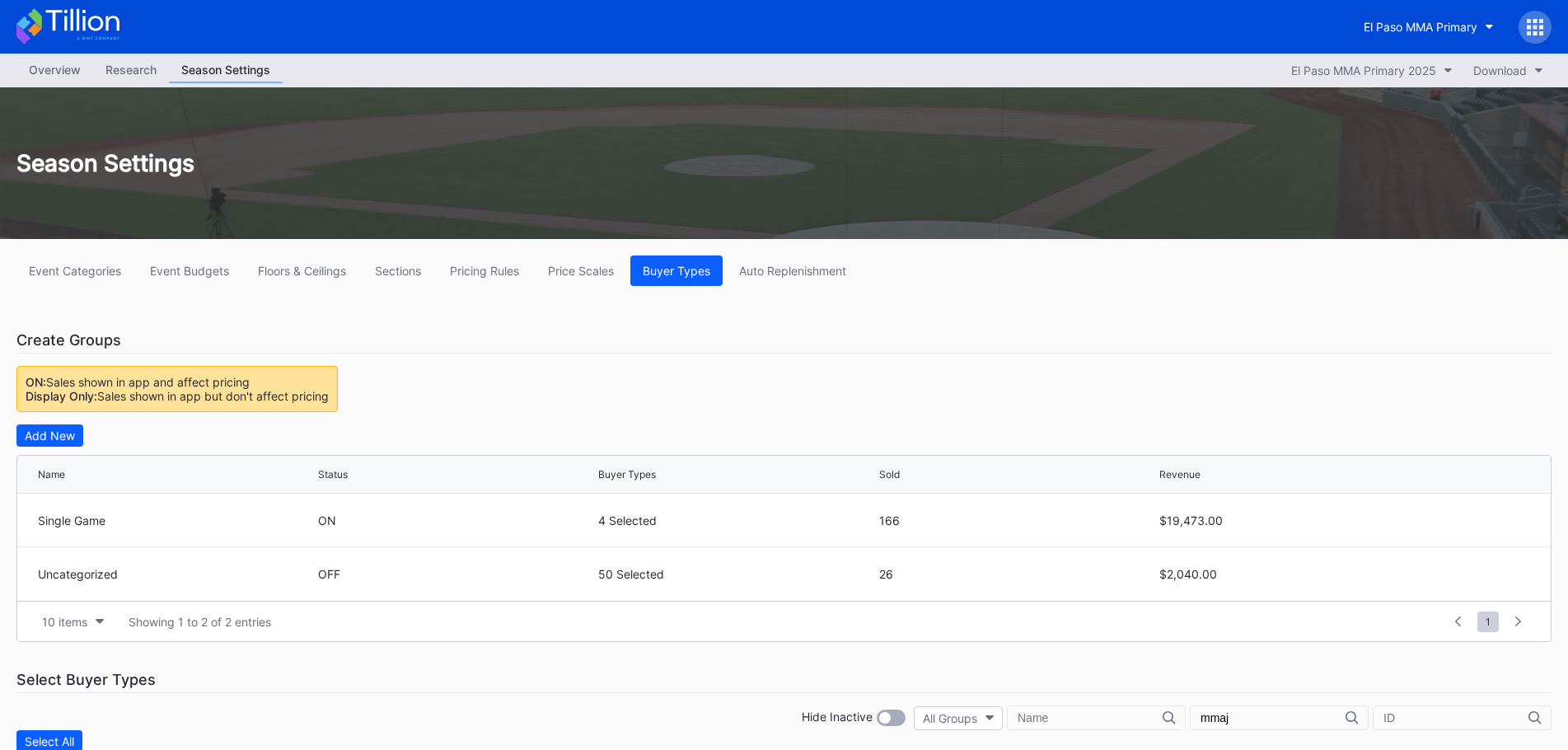
click at [1529, 27] on icon at bounding box center [1529, 27] width 4 height 4
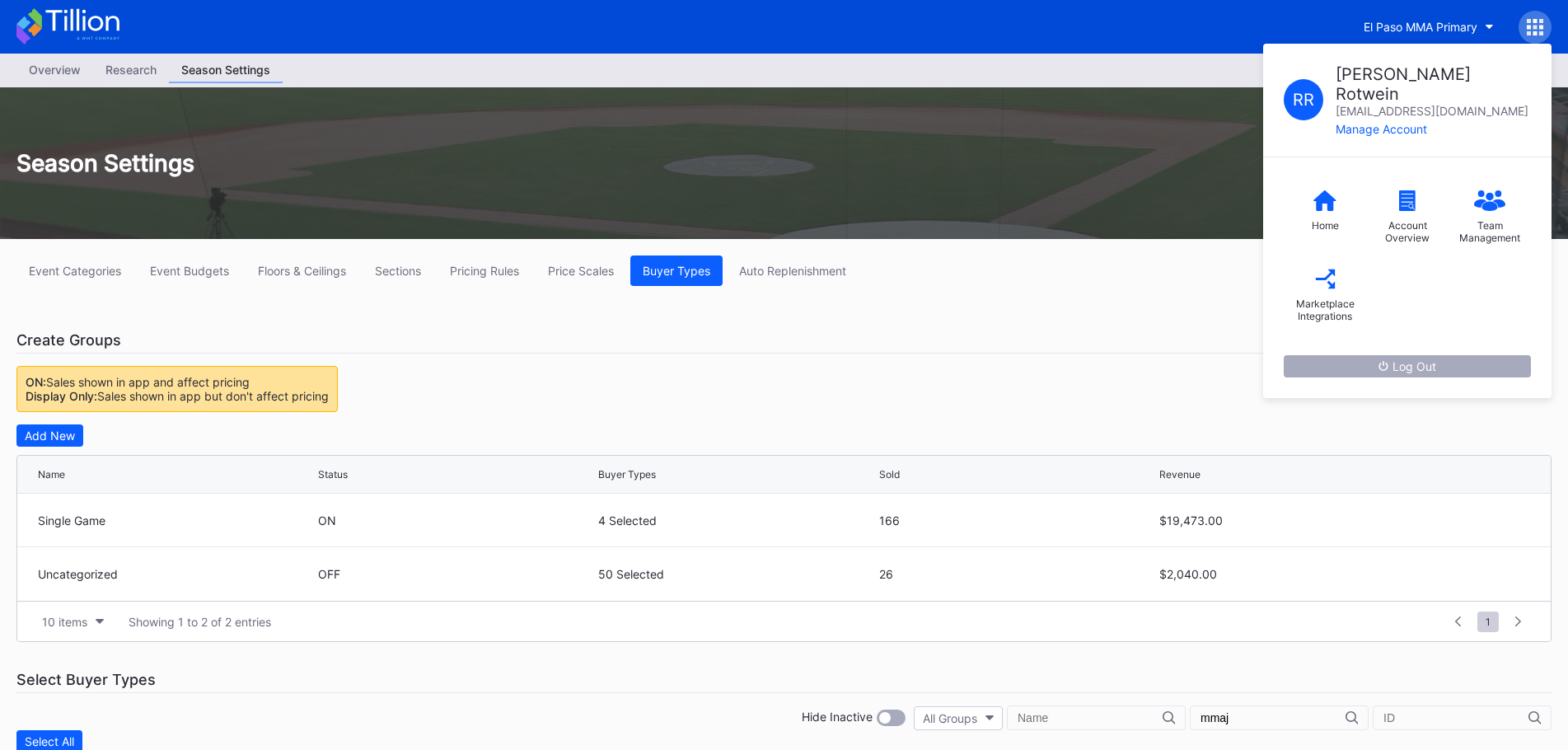
click at [1413, 359] on div "Log Out" at bounding box center [1406, 365] width 58 height 14
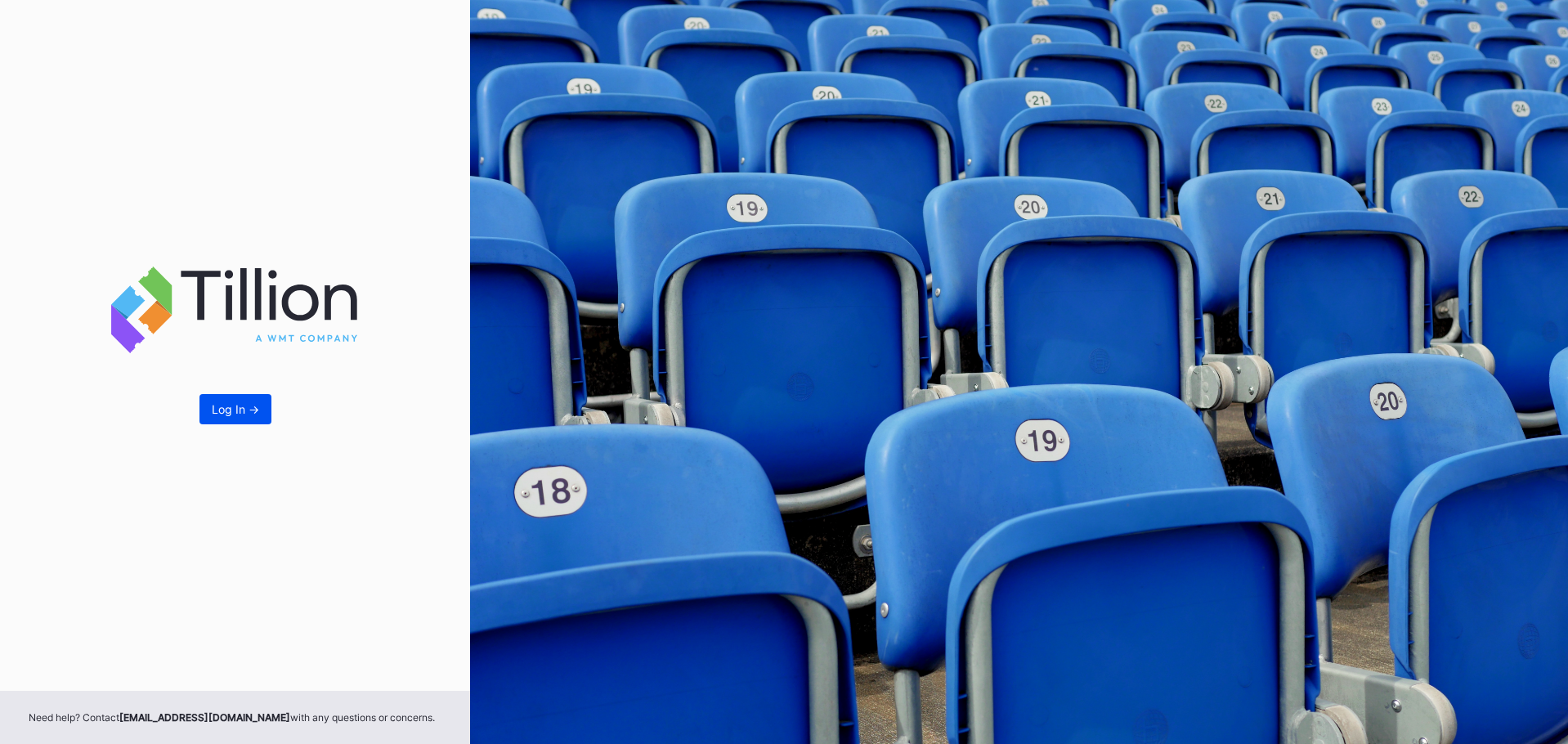
click at [243, 400] on button "Log In ->" at bounding box center [235, 409] width 72 height 30
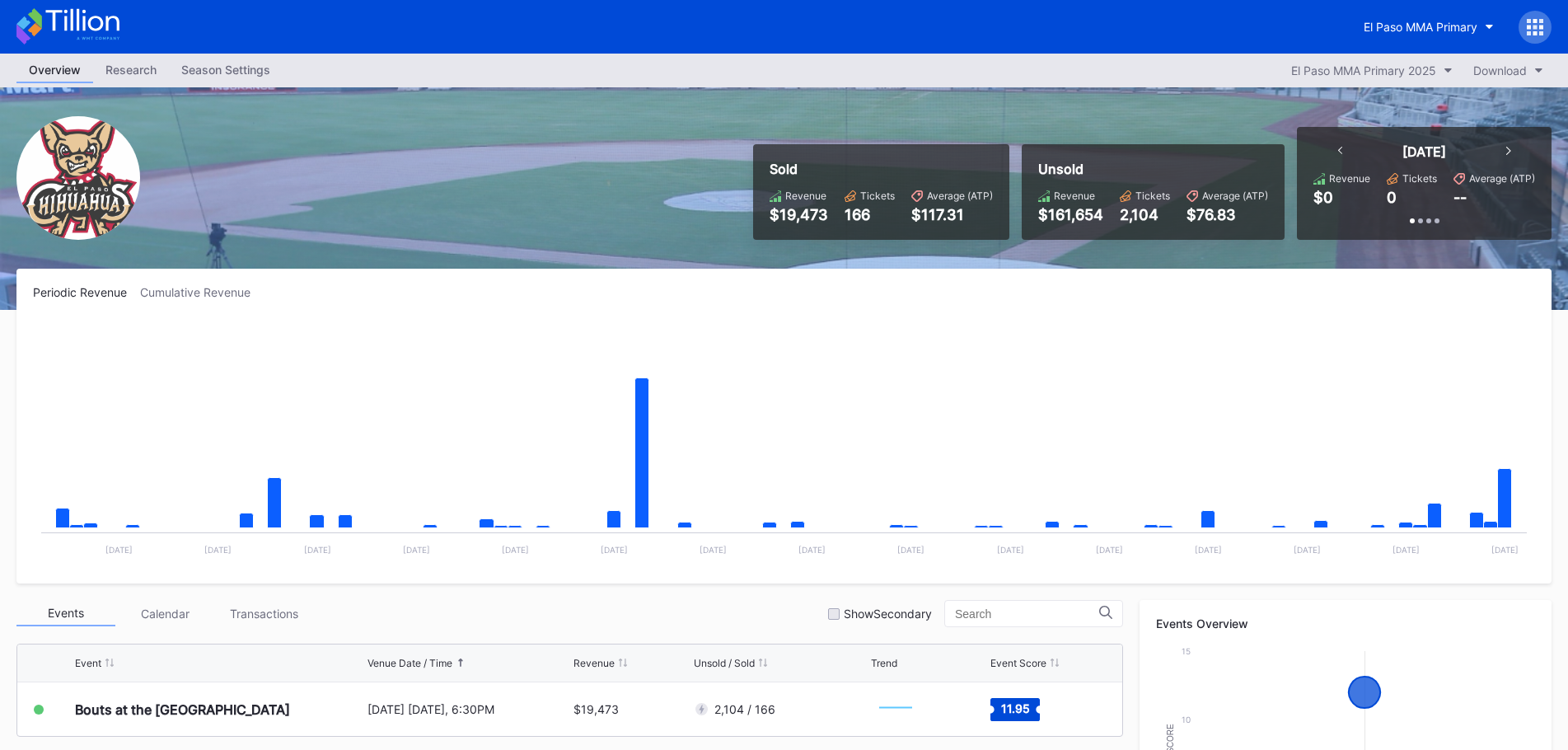
click at [273, 75] on div "Season Settings" at bounding box center [226, 70] width 114 height 24
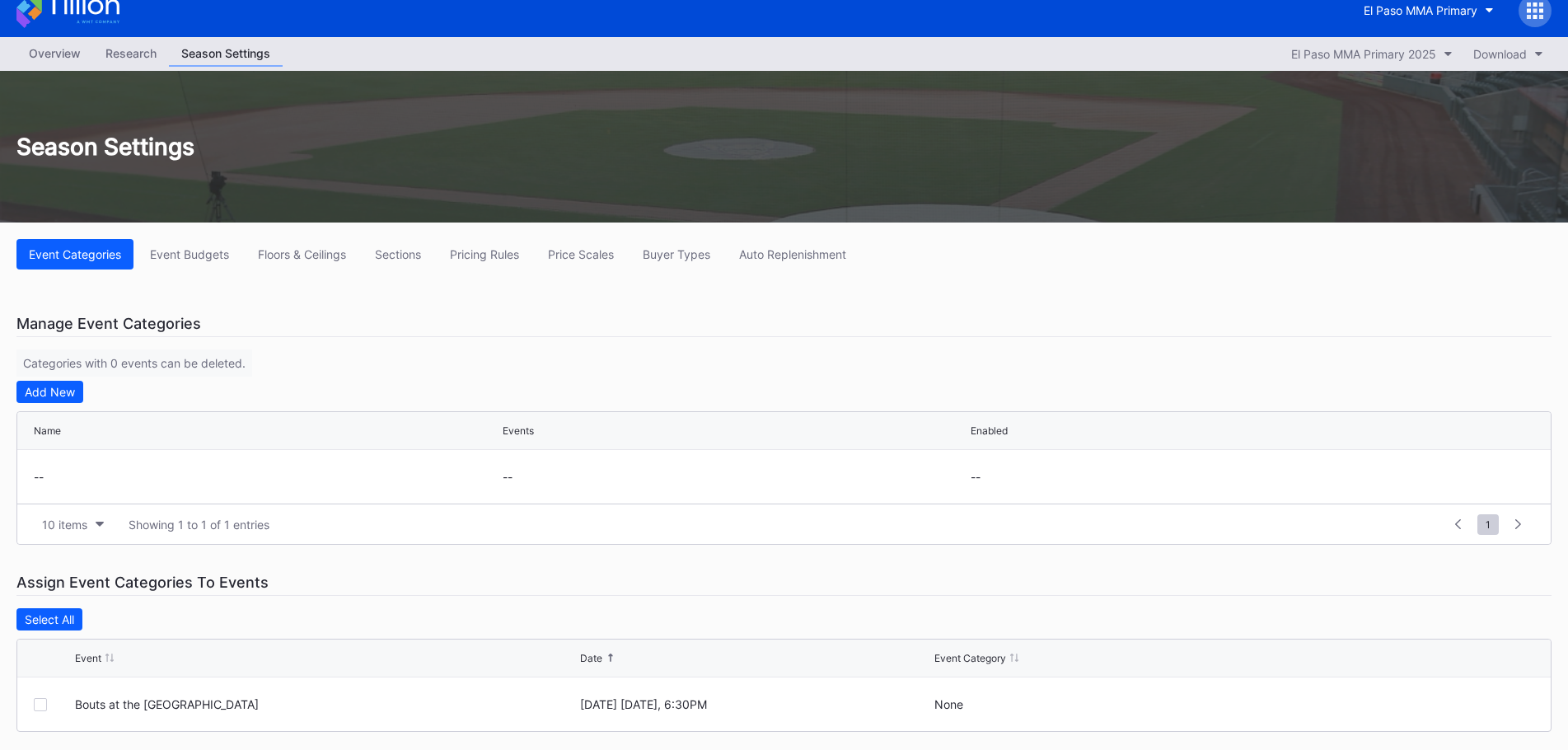
scroll to position [31, 0]
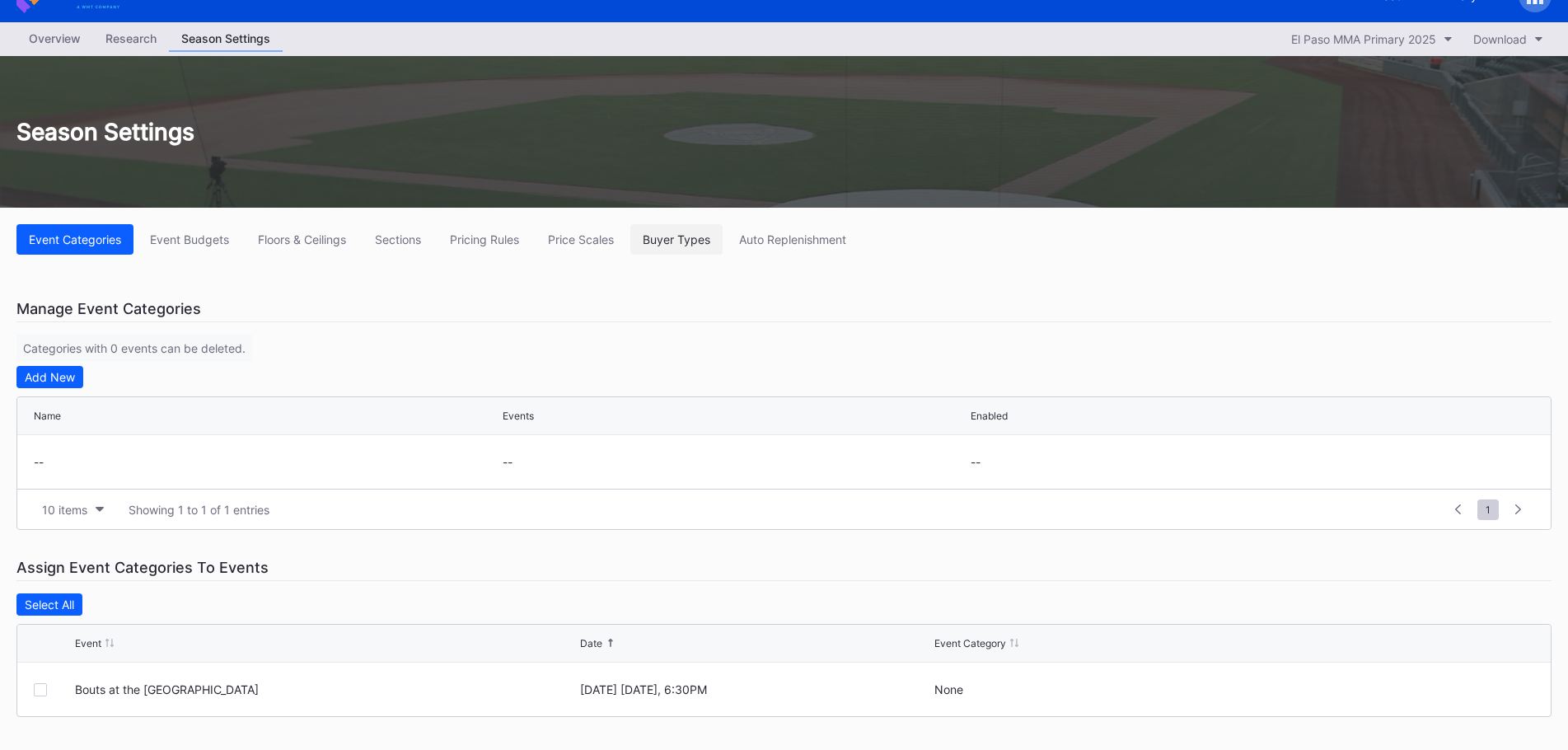
click at [648, 243] on div "Buyer Types" at bounding box center [677, 239] width 68 height 14
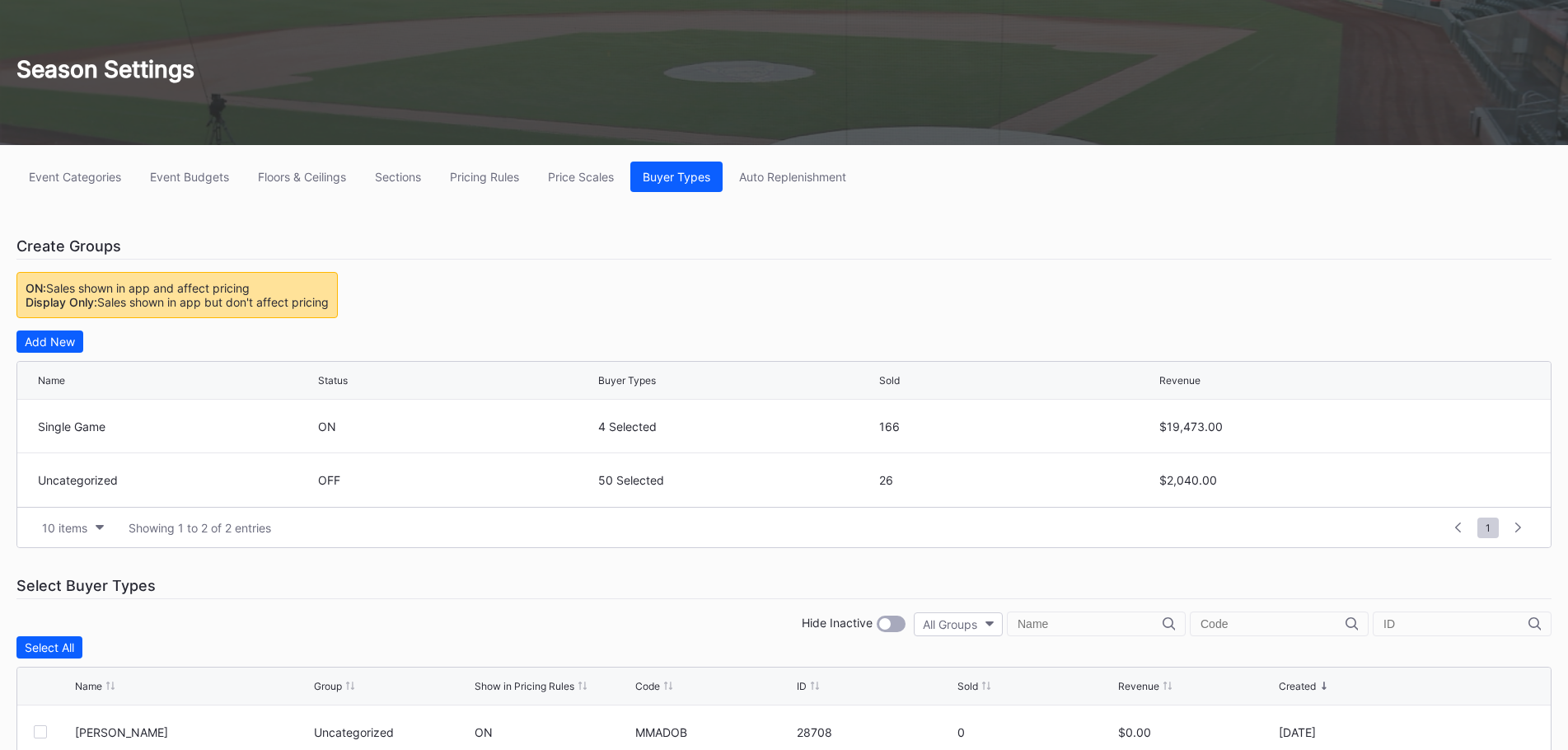
scroll to position [330, 0]
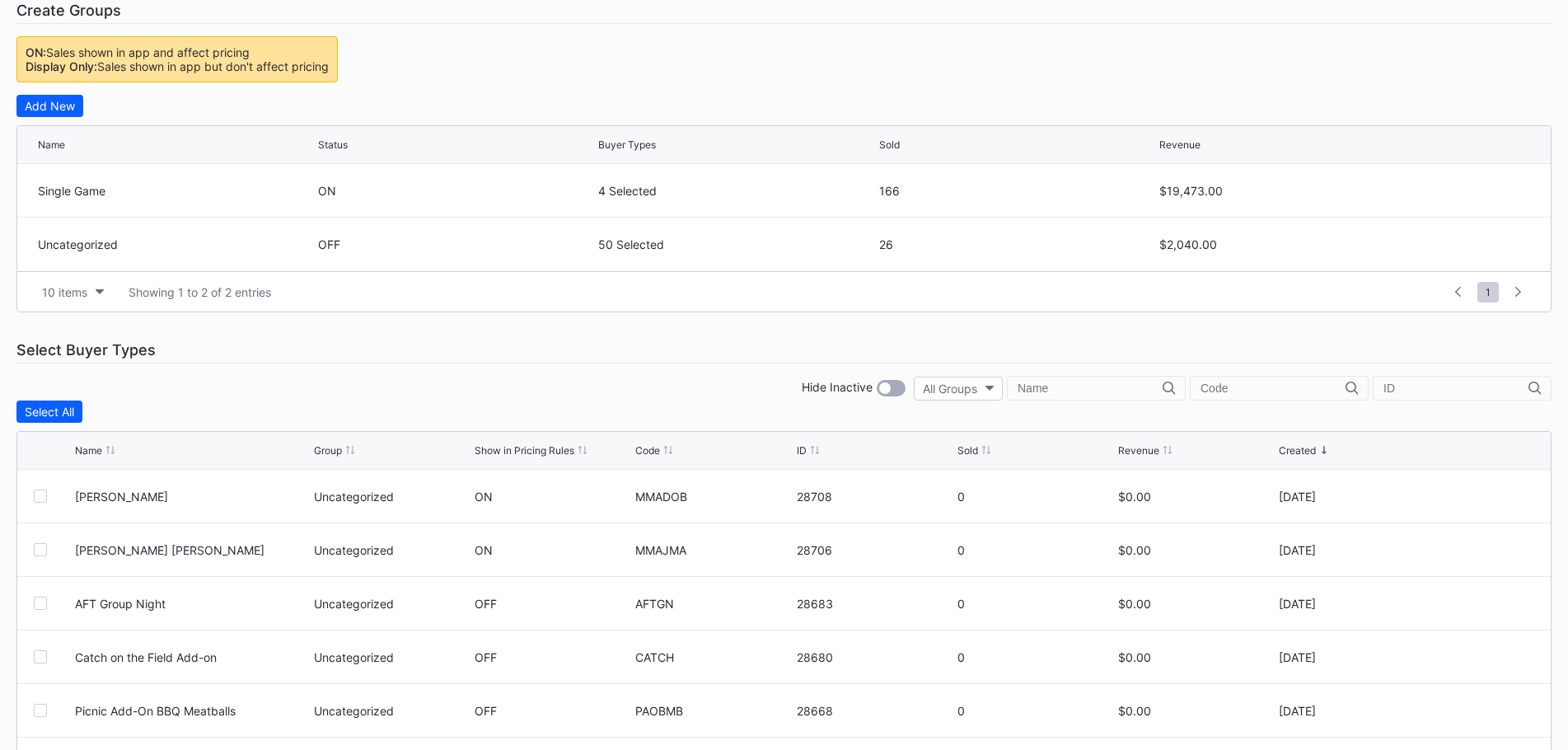
click at [1055, 382] on input "text" at bounding box center [1090, 387] width 145 height 13
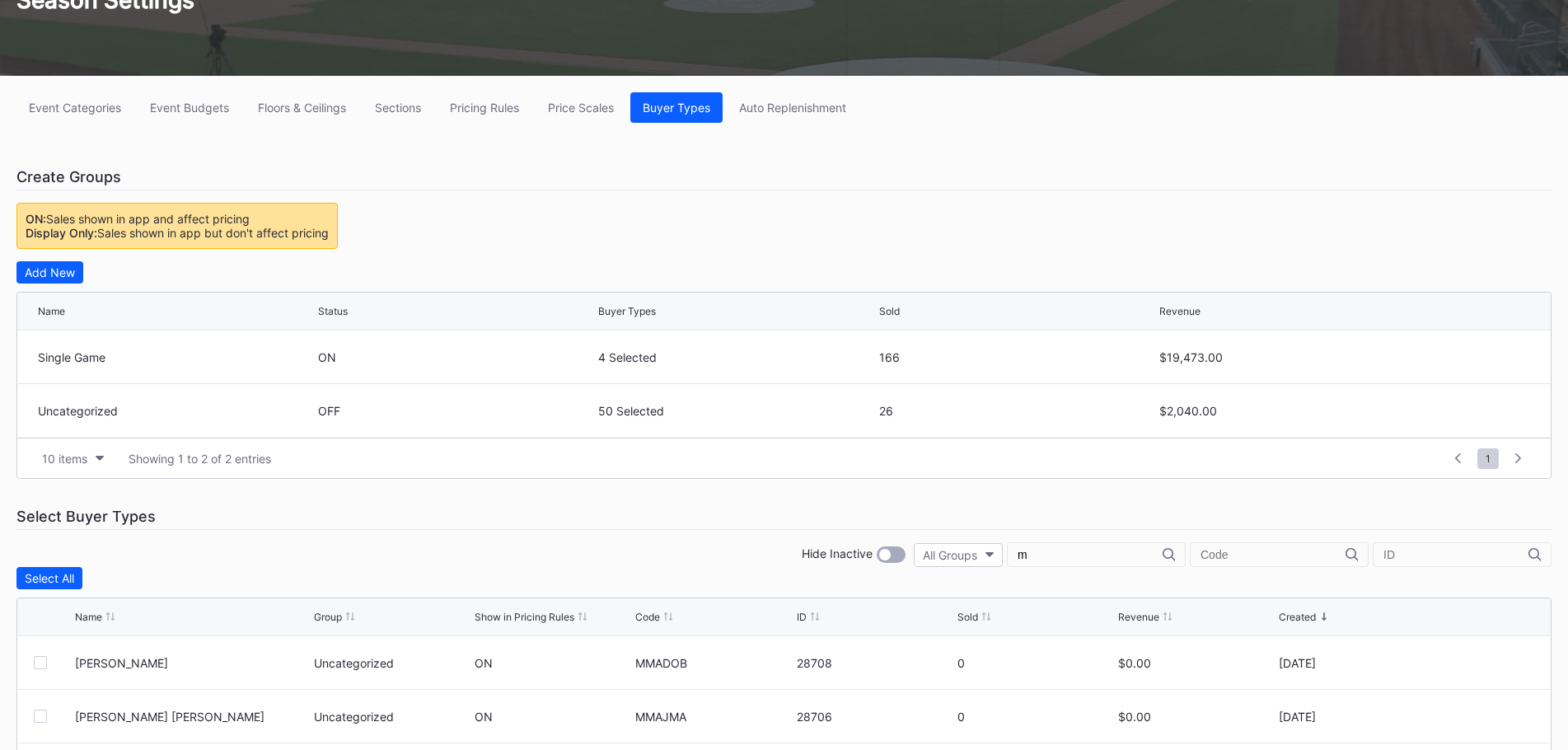
scroll to position [412, 0]
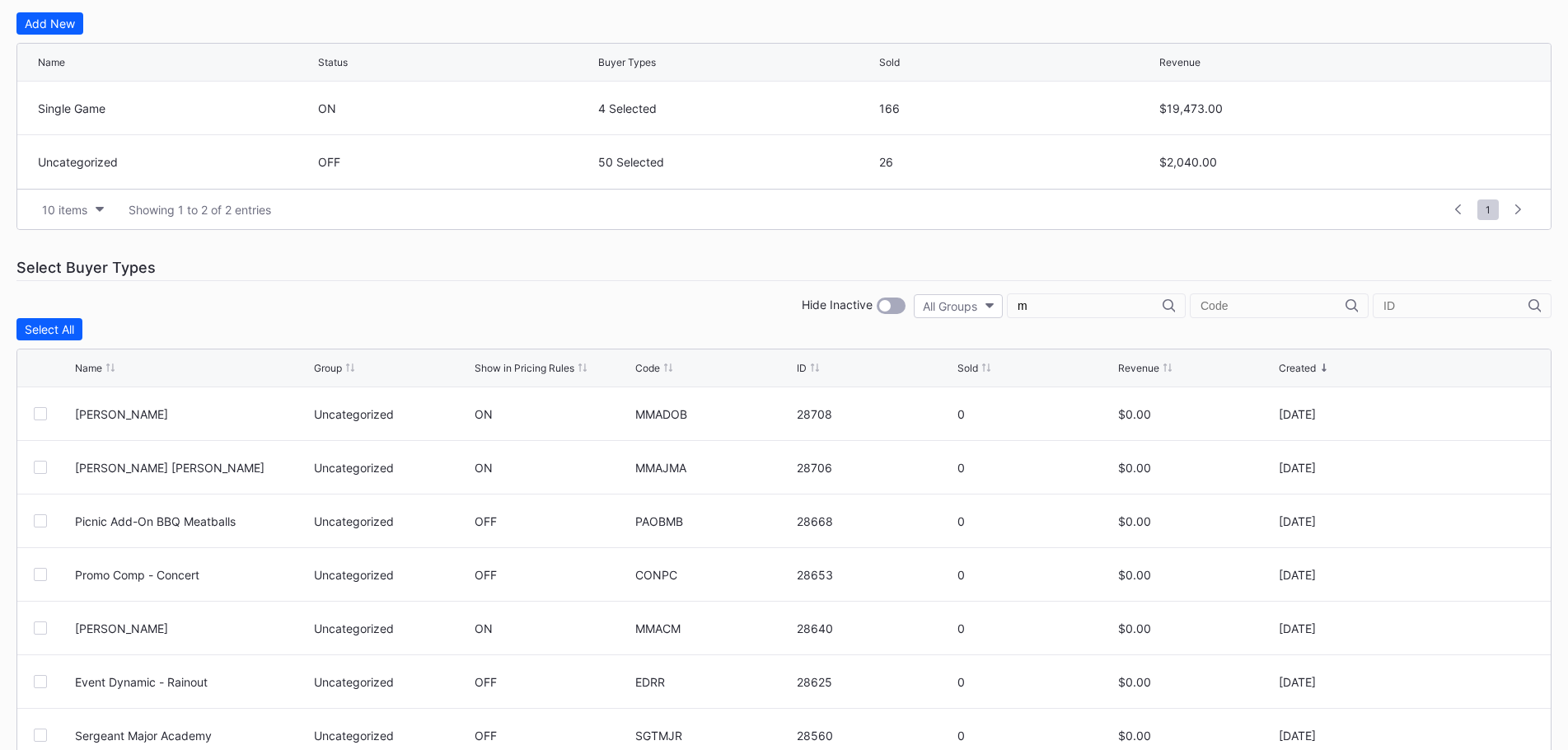
click at [1092, 306] on input "m" at bounding box center [1090, 306] width 145 height 13
click at [1052, 304] on input "m" at bounding box center [1090, 306] width 145 height 13
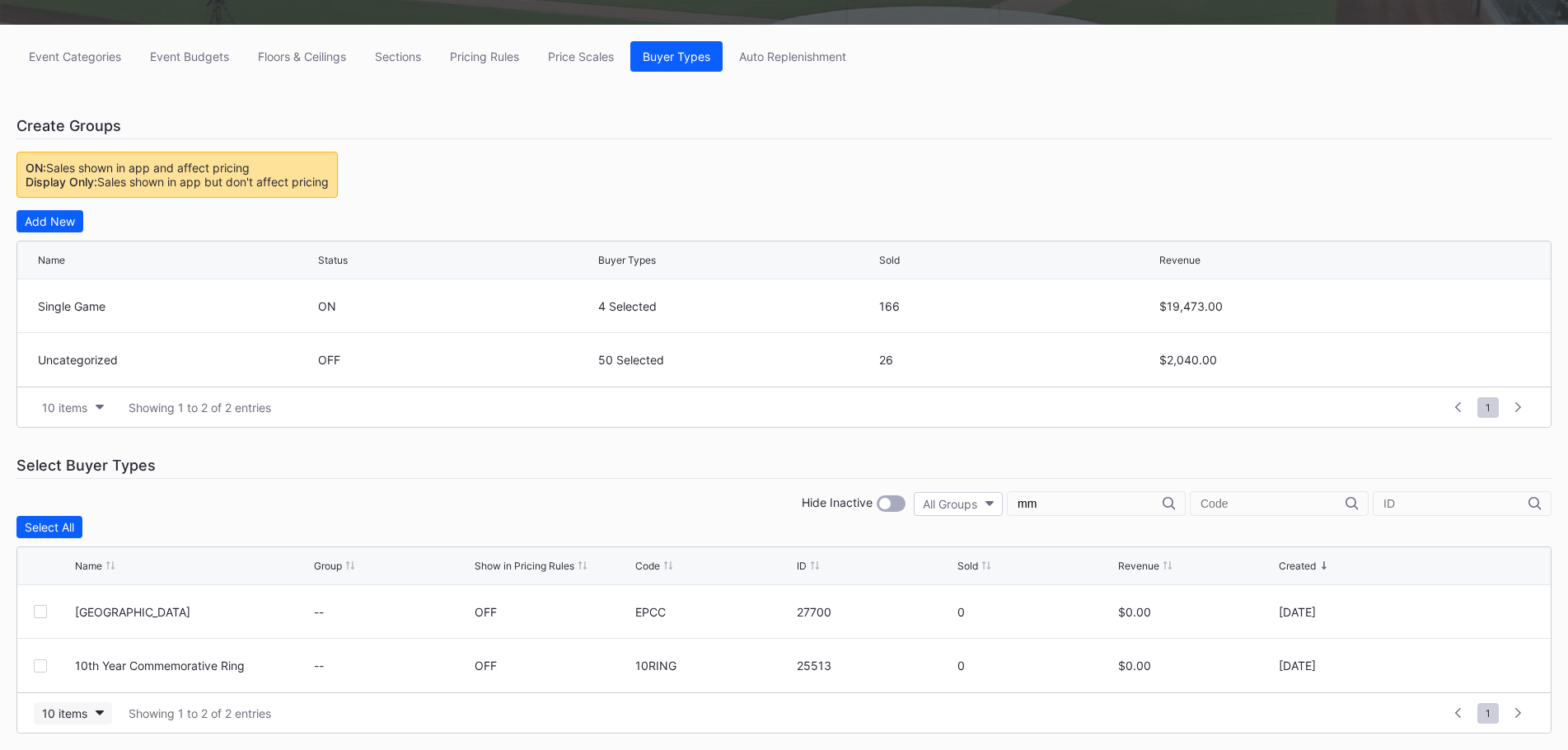
type input "mm"
click at [95, 713] on icon "button" at bounding box center [99, 711] width 8 height 5
click at [96, 672] on div "200 items" at bounding box center [73, 671] width 53 height 14
click at [1081, 497] on input "mm" at bounding box center [1090, 503] width 145 height 13
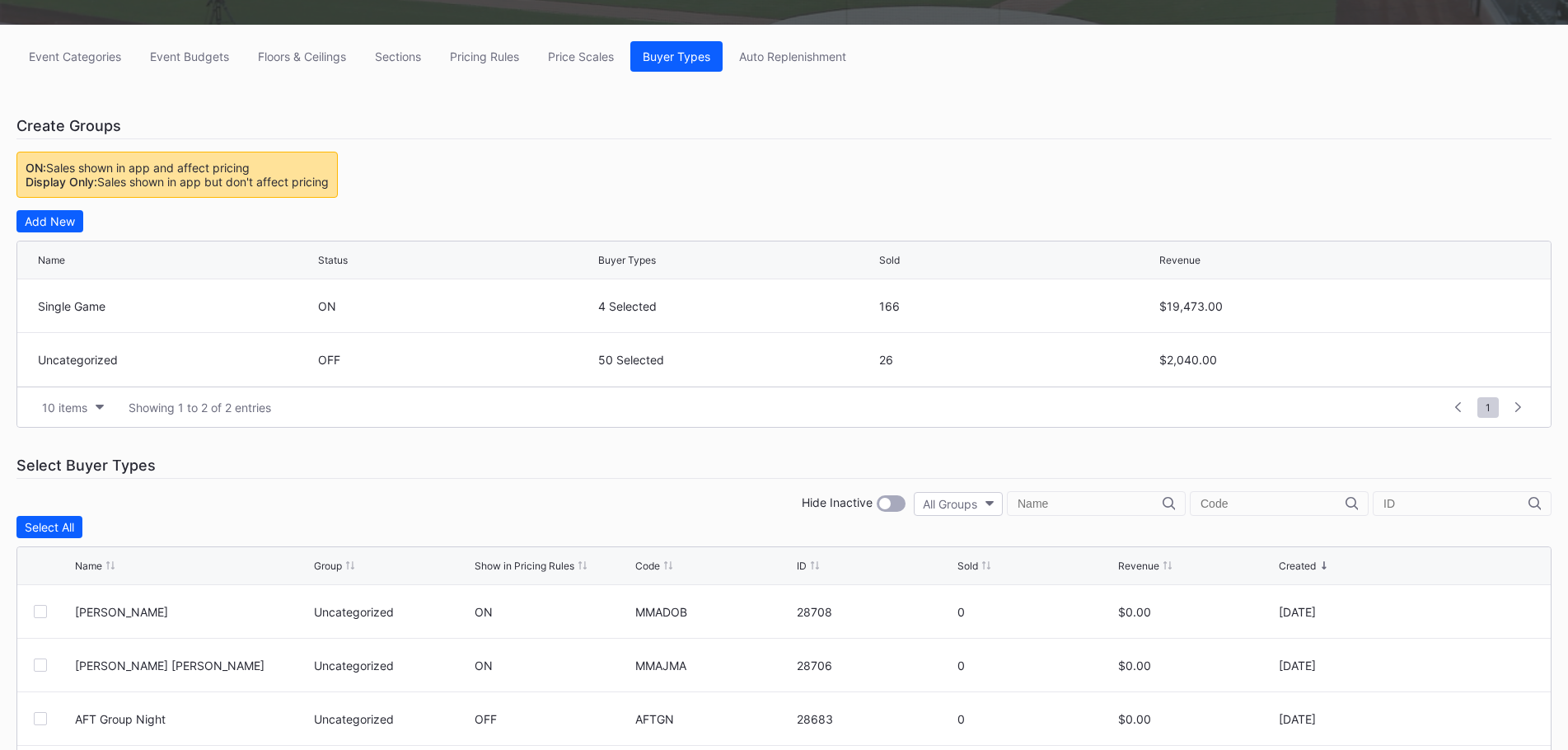
click at [1244, 506] on input "text" at bounding box center [1272, 503] width 145 height 13
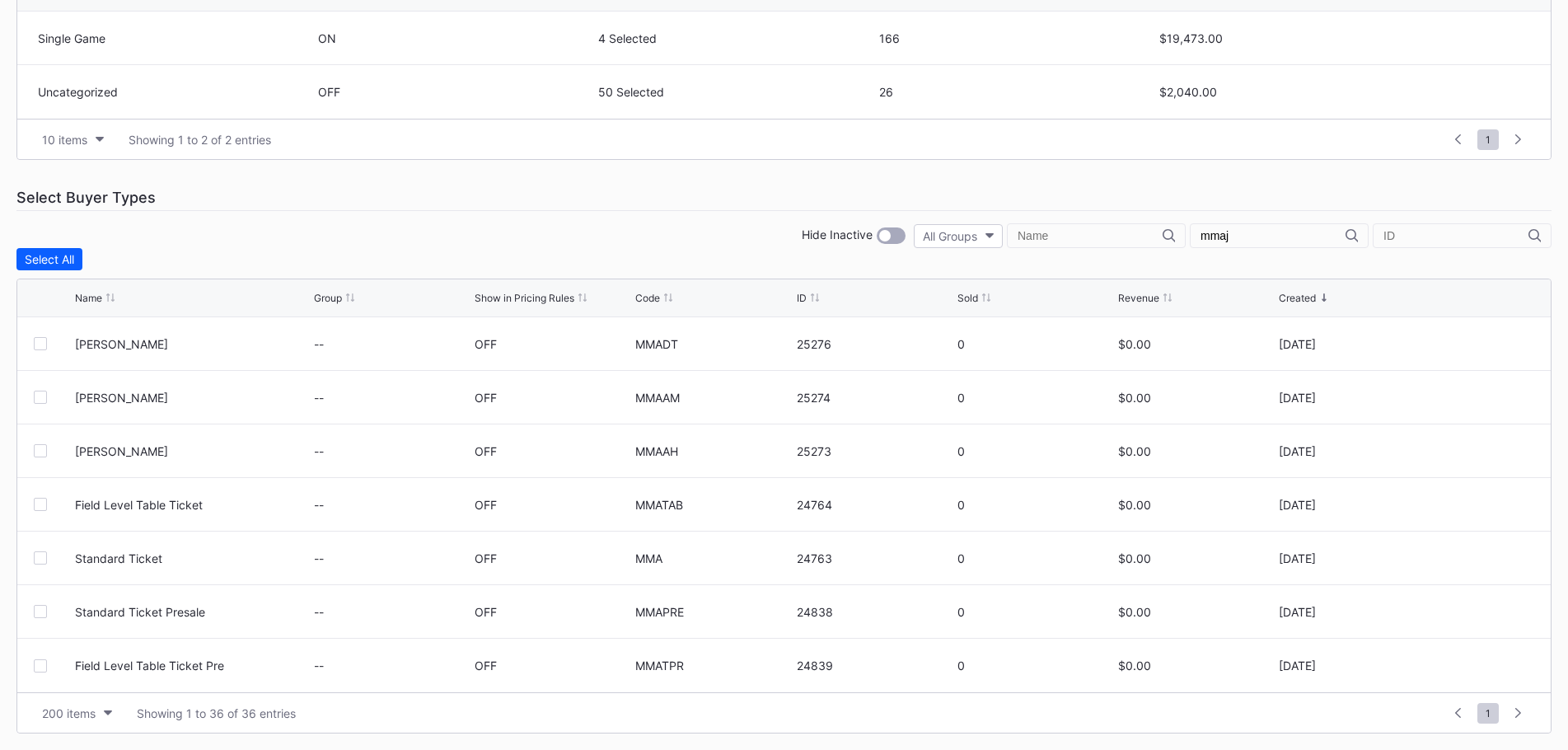
scroll to position [0, 0]
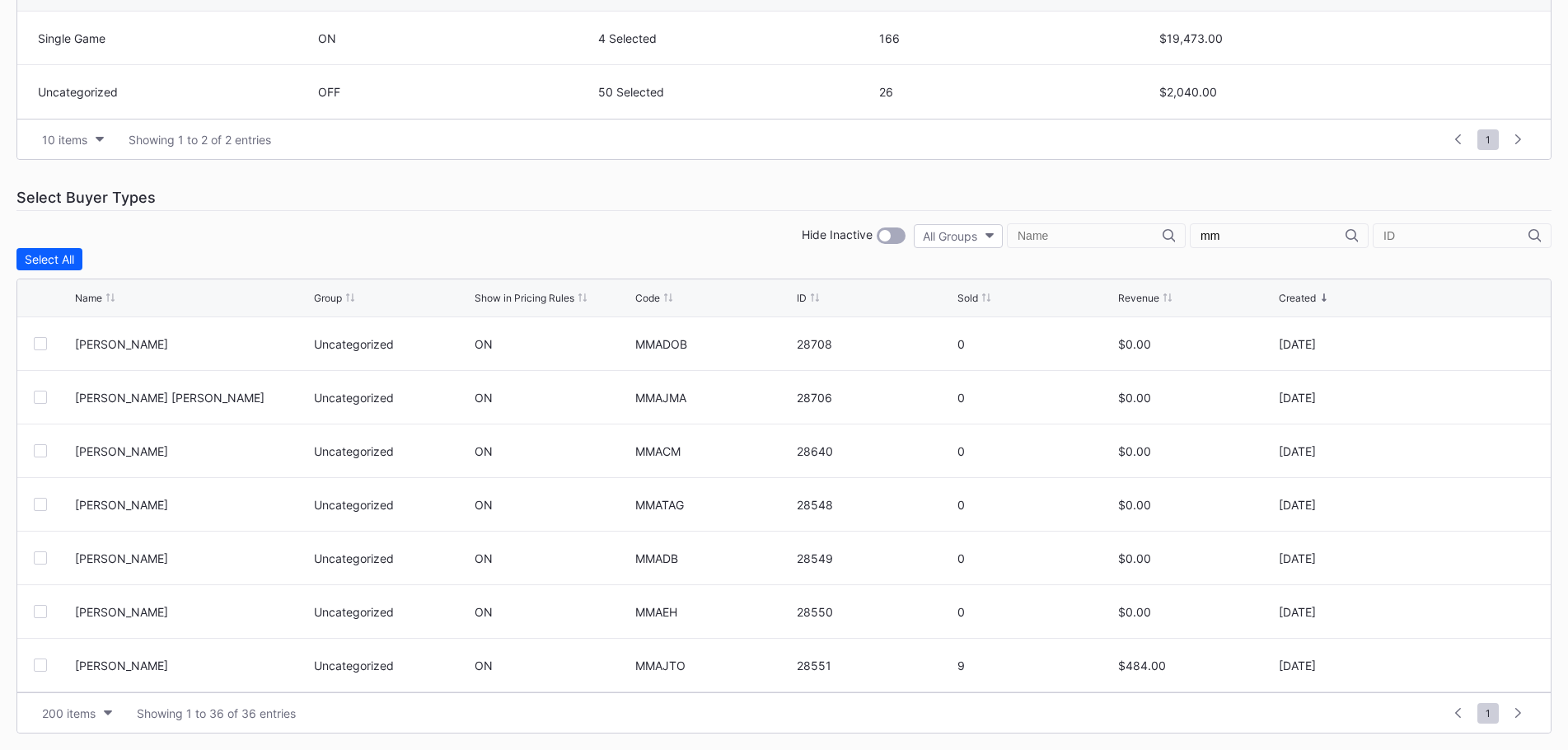
type input "m"
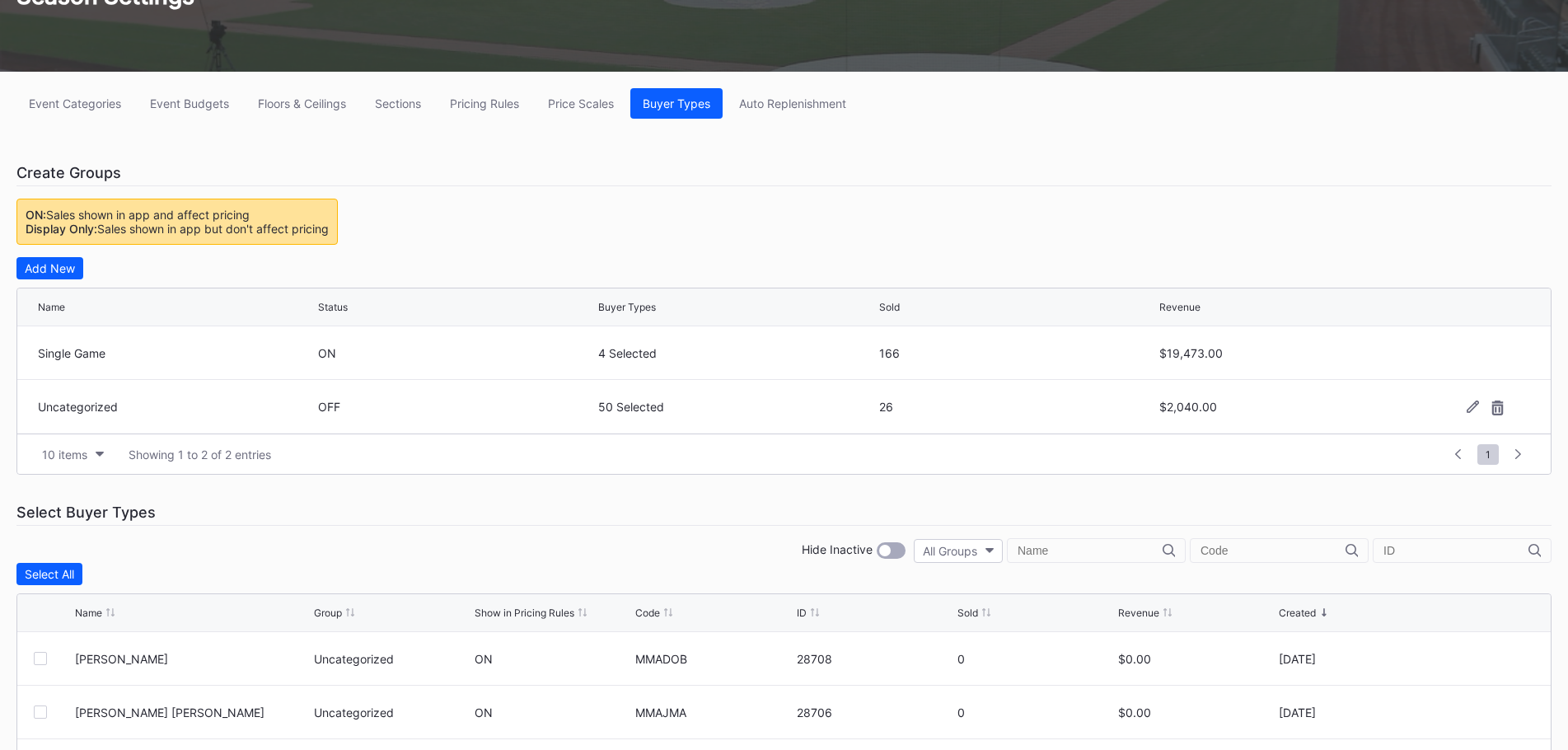
scroll to position [317, 0]
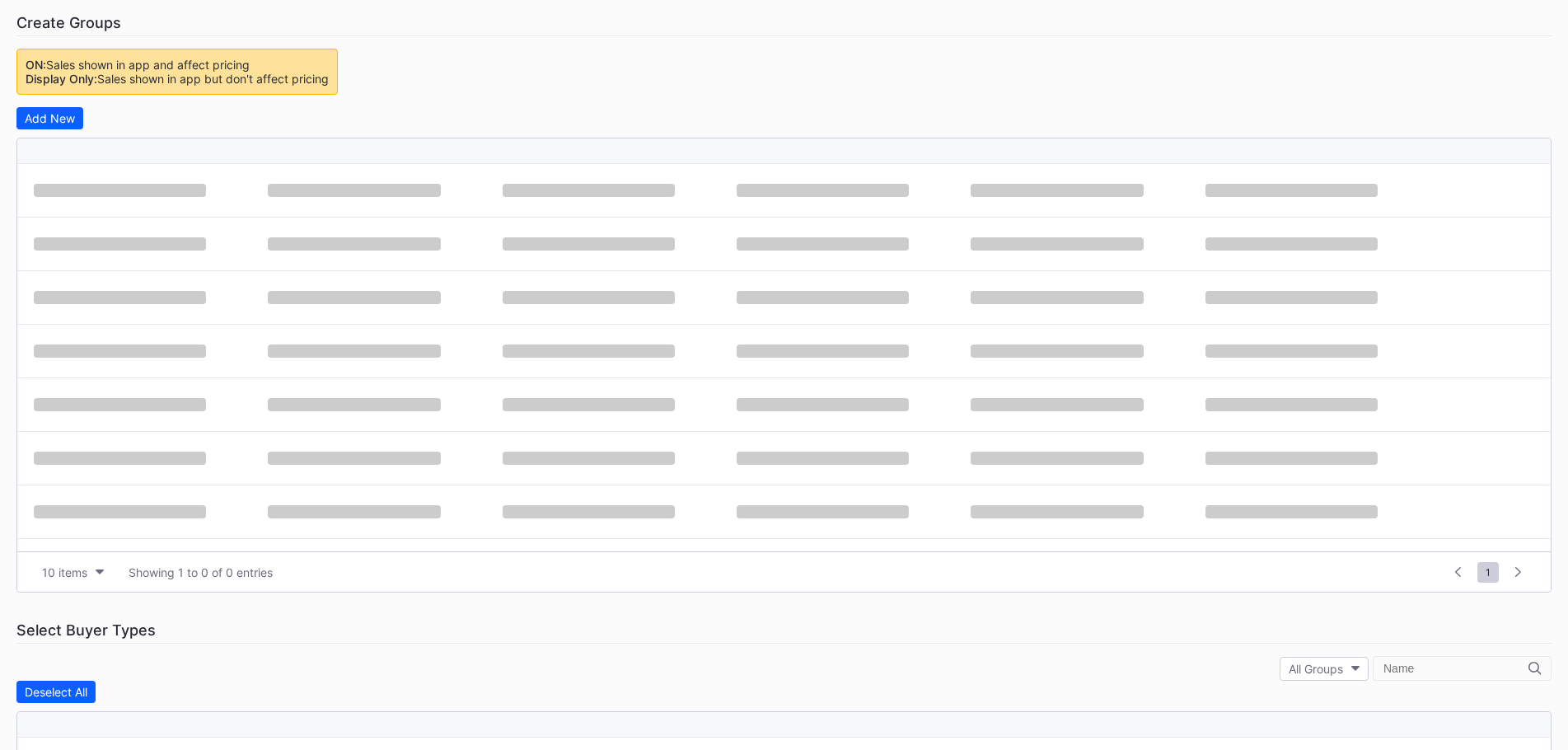
scroll to position [317, 0]
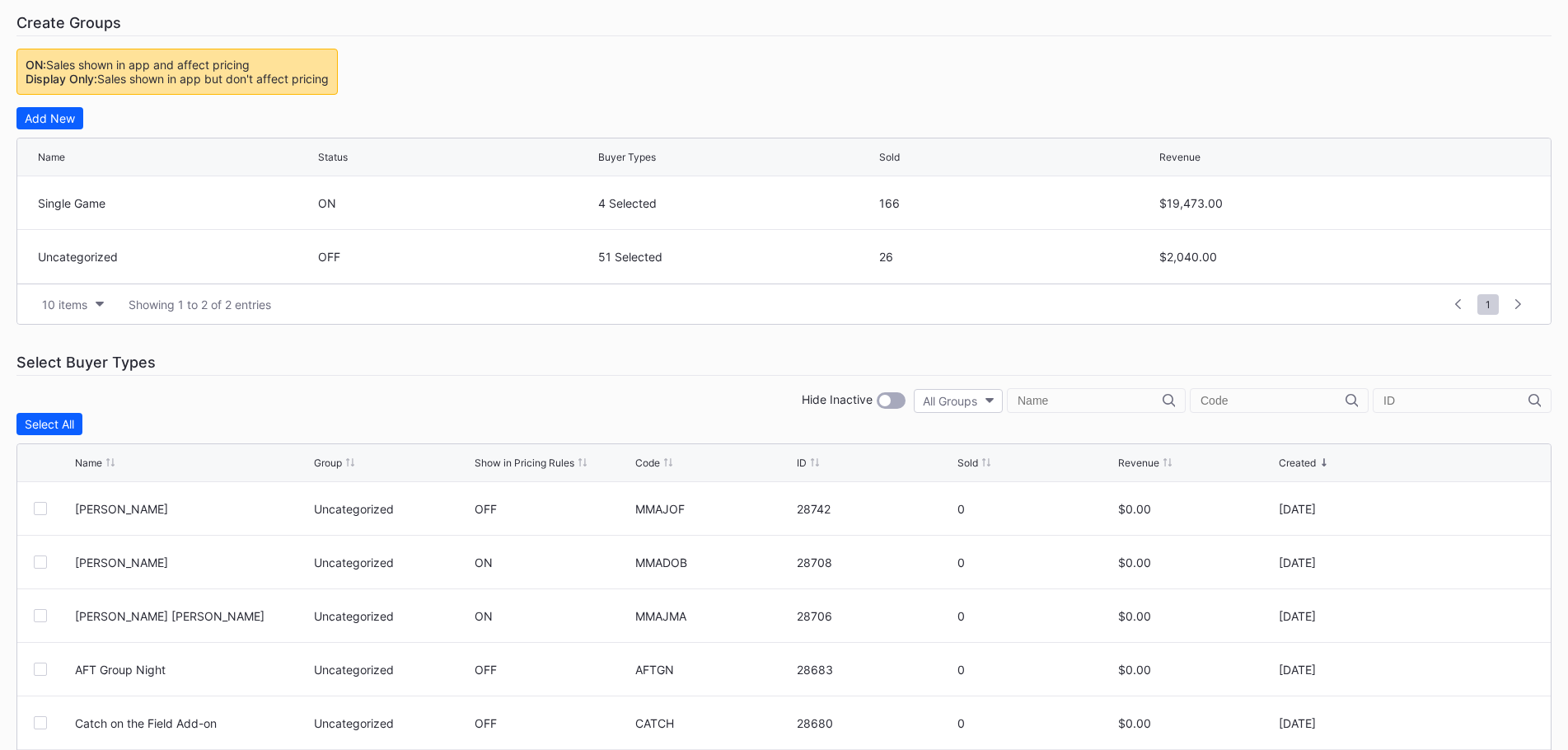
click at [1240, 407] on div at bounding box center [1279, 400] width 179 height 25
click at [1251, 388] on div at bounding box center [1279, 400] width 179 height 25
click at [1243, 407] on div at bounding box center [1279, 400] width 179 height 25
click at [1245, 401] on input "text" at bounding box center [1272, 400] width 145 height 13
paste input "MMAJOF"
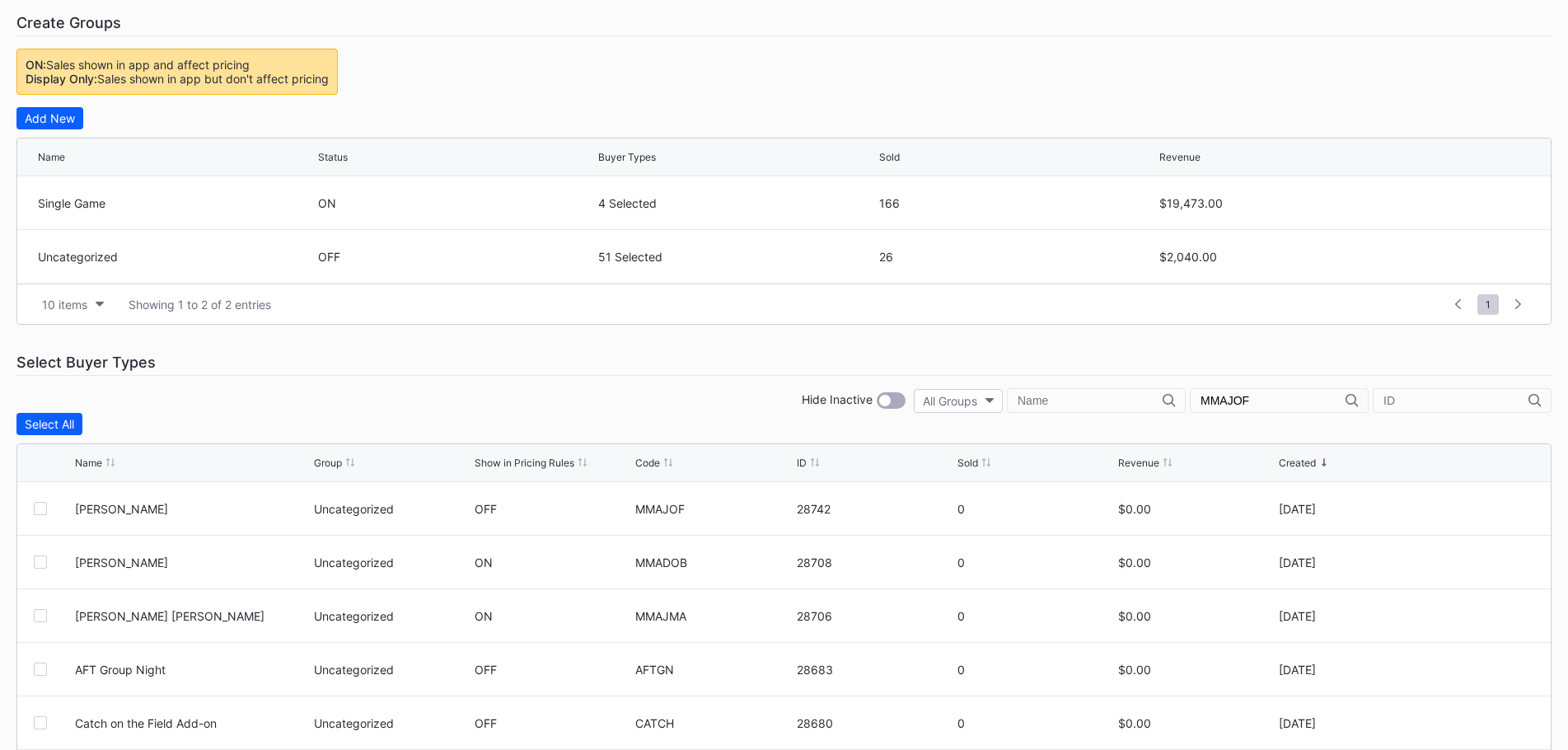
scroll to position [161, 0]
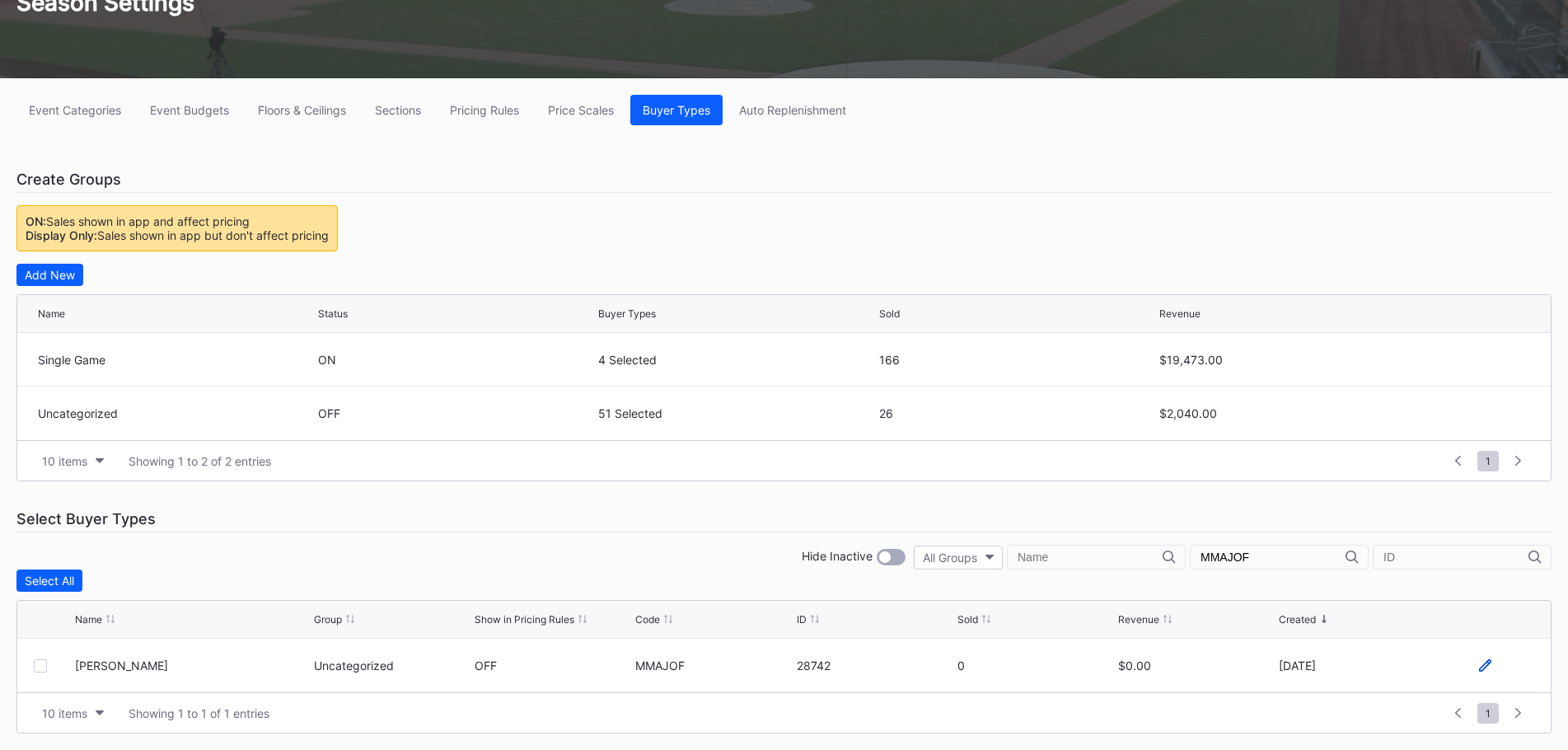
type input "MMAJOF"
click at [1486, 669] on icon at bounding box center [1484, 665] width 12 height 12
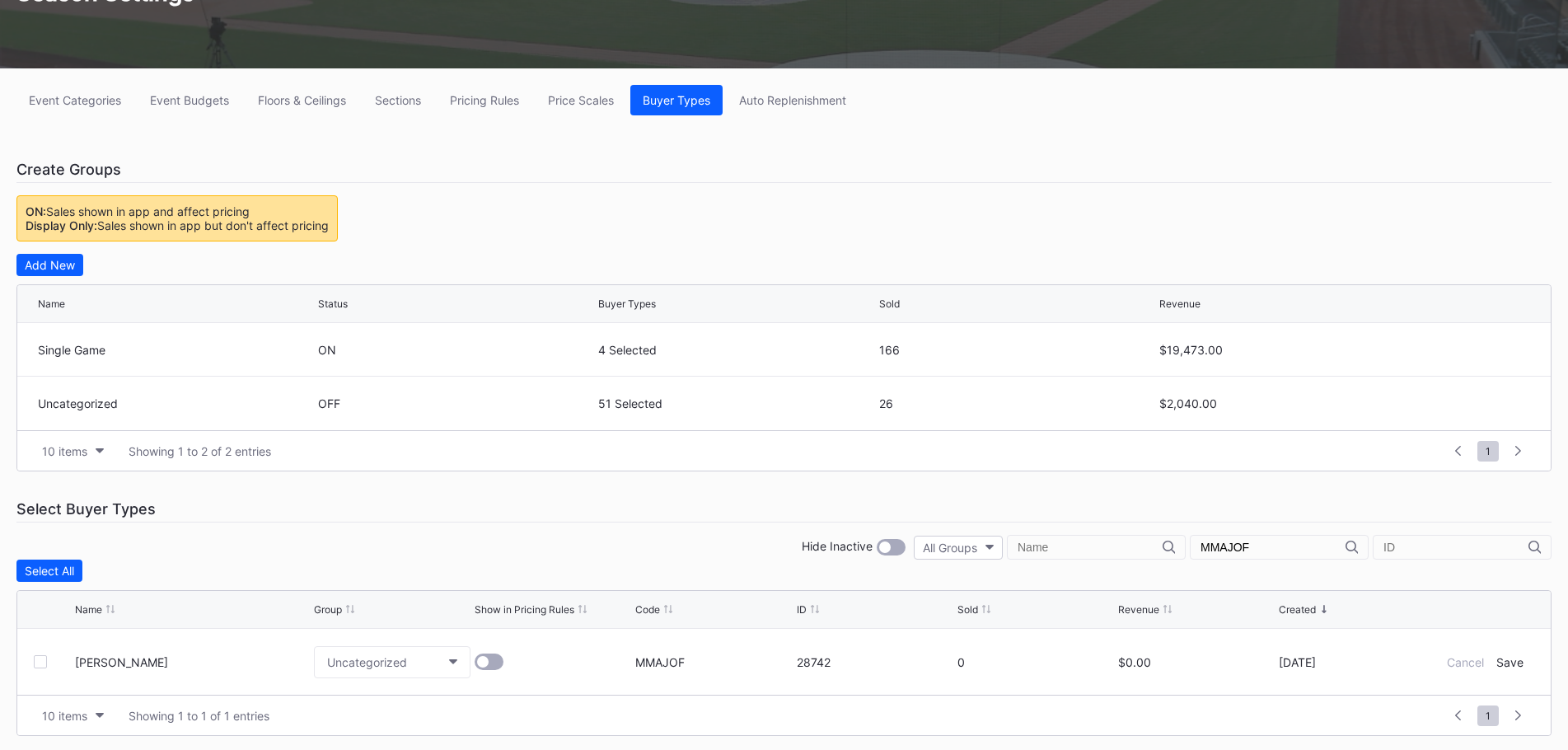
scroll to position [173, 0]
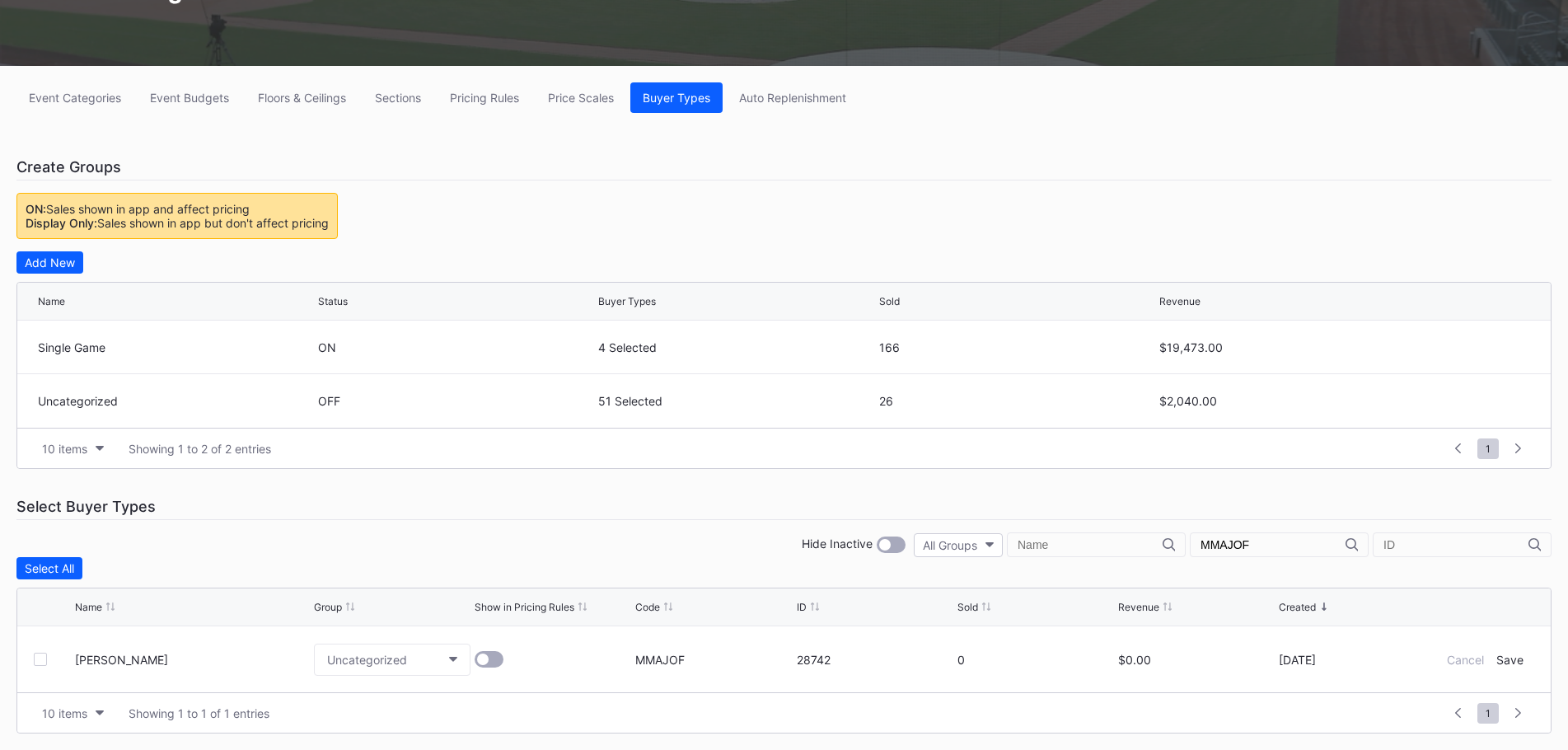
click at [484, 657] on div at bounding box center [483, 659] width 12 height 12
click at [1510, 662] on div "Save" at bounding box center [1510, 659] width 28 height 14
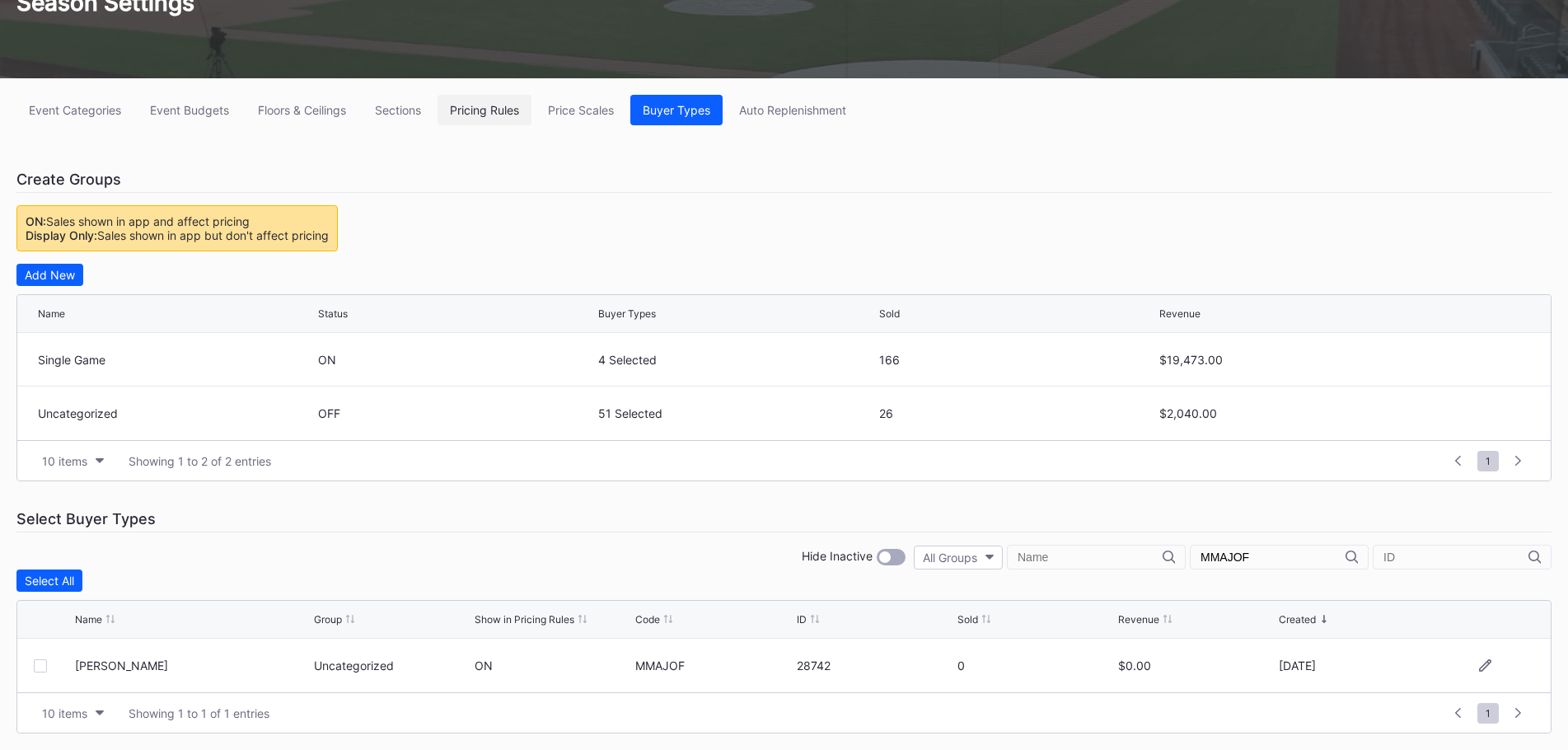
click at [482, 119] on button "Pricing Rules" at bounding box center [484, 109] width 94 height 30
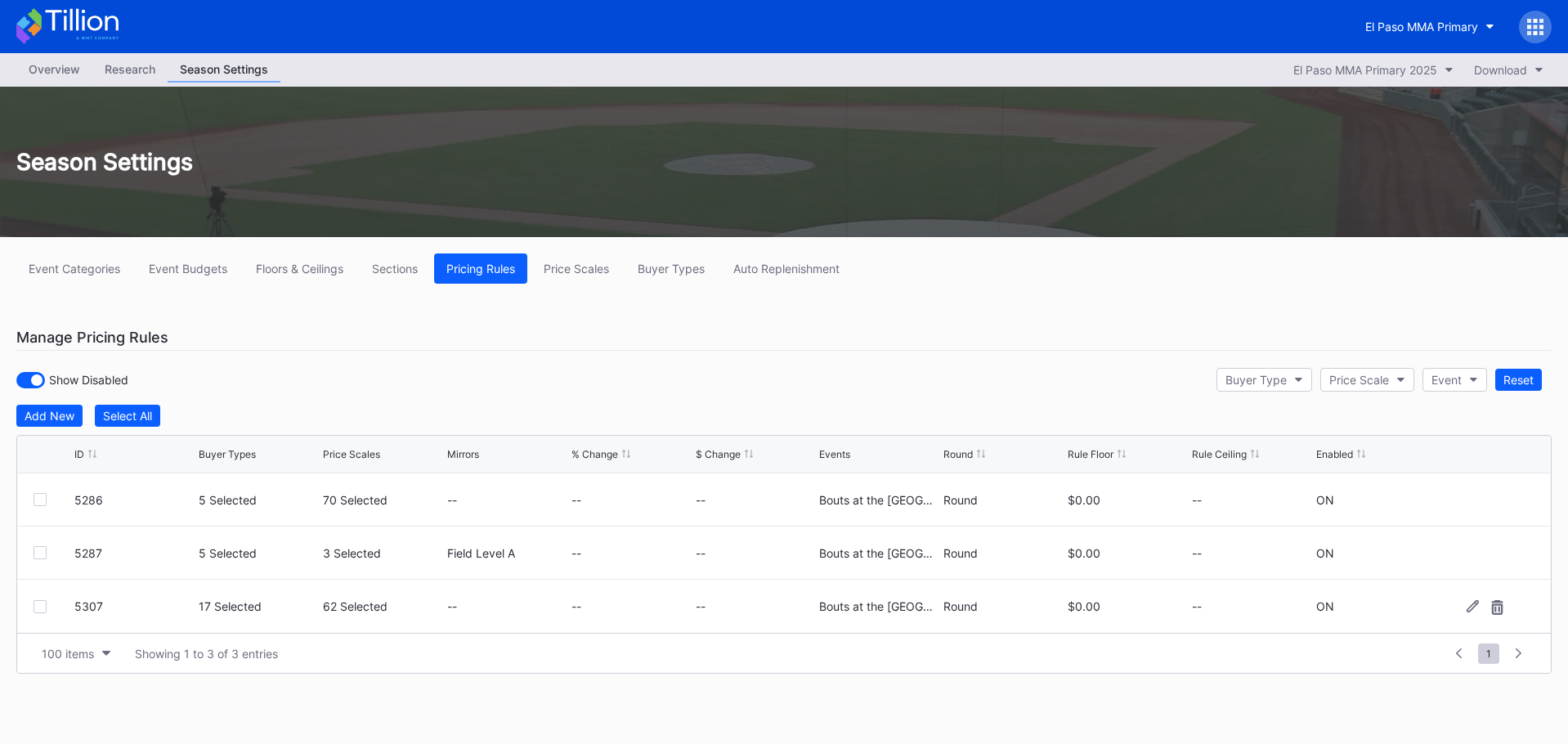
click at [36, 608] on div at bounding box center [40, 606] width 13 height 13
click at [1467, 606] on icon at bounding box center [1472, 606] width 12 height 12
click at [377, 609] on div "62 Selected" at bounding box center [368, 612] width 65 height 14
click at [292, 607] on button "17 Selected" at bounding box center [259, 612] width 120 height 32
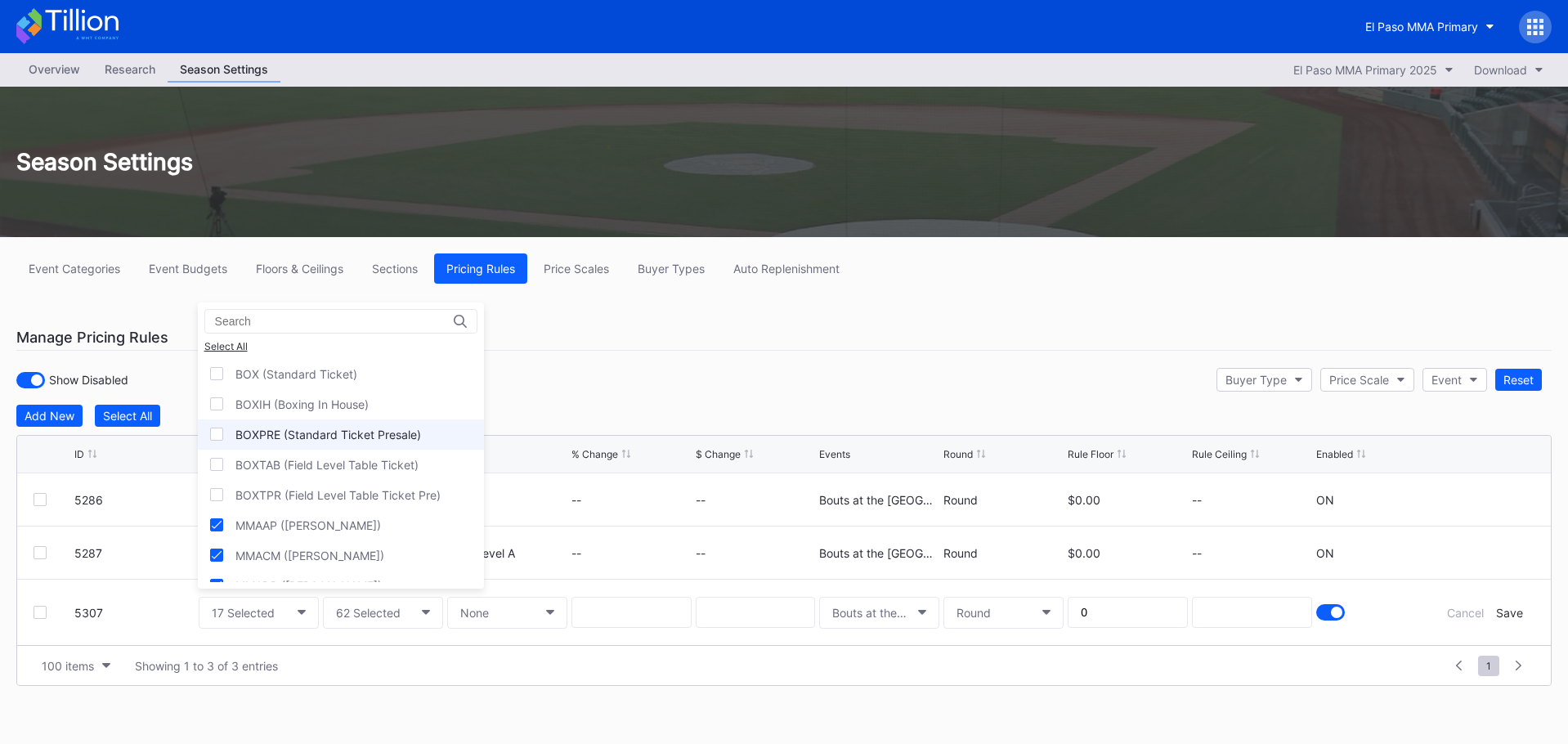
scroll to position [245, 0]
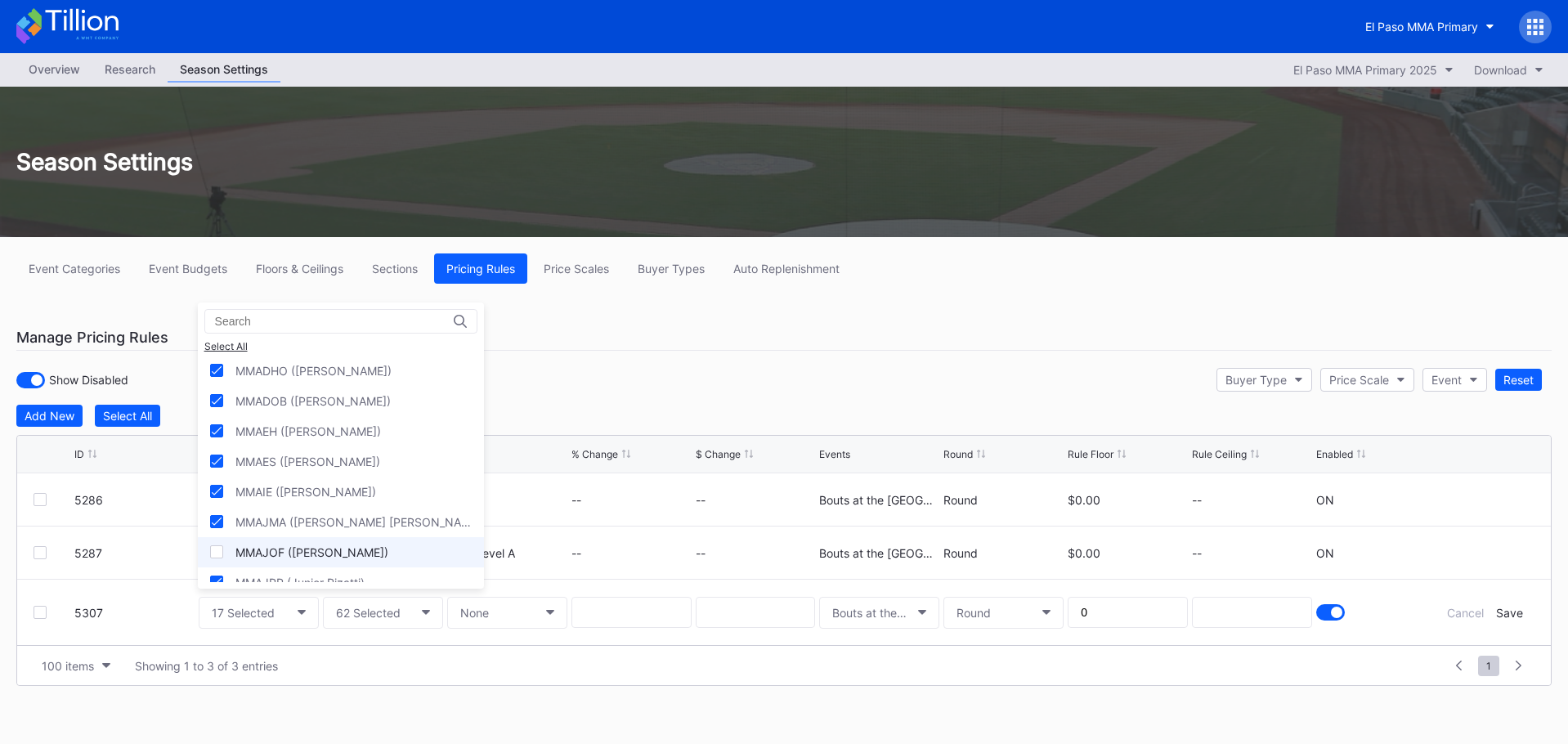
click at [219, 549] on div at bounding box center [217, 552] width 13 height 13
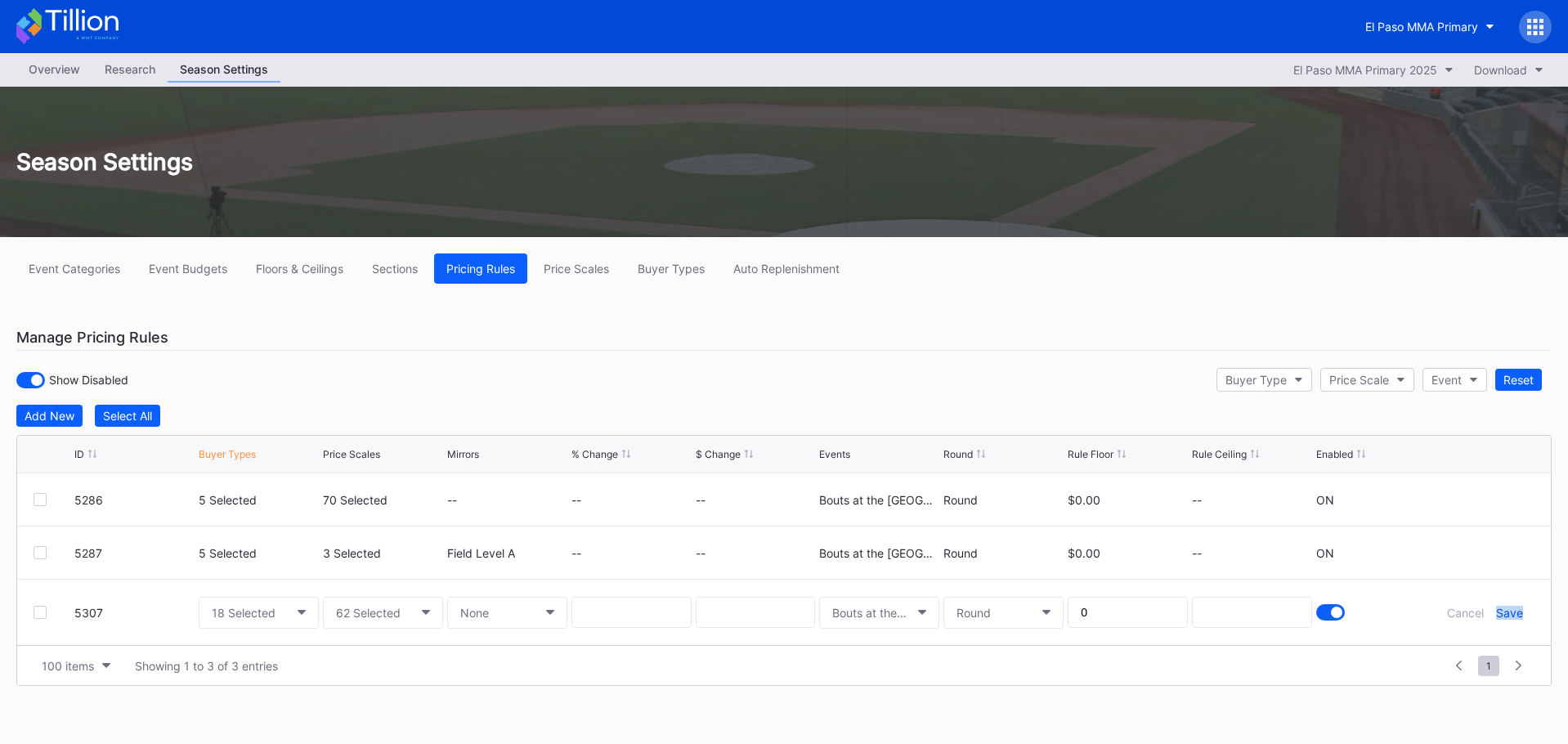
click at [1503, 608] on div "Save" at bounding box center [1510, 612] width 27 height 14
click at [37, 607] on div at bounding box center [40, 606] width 13 height 13
